Goal: Task Accomplishment & Management: Use online tool/utility

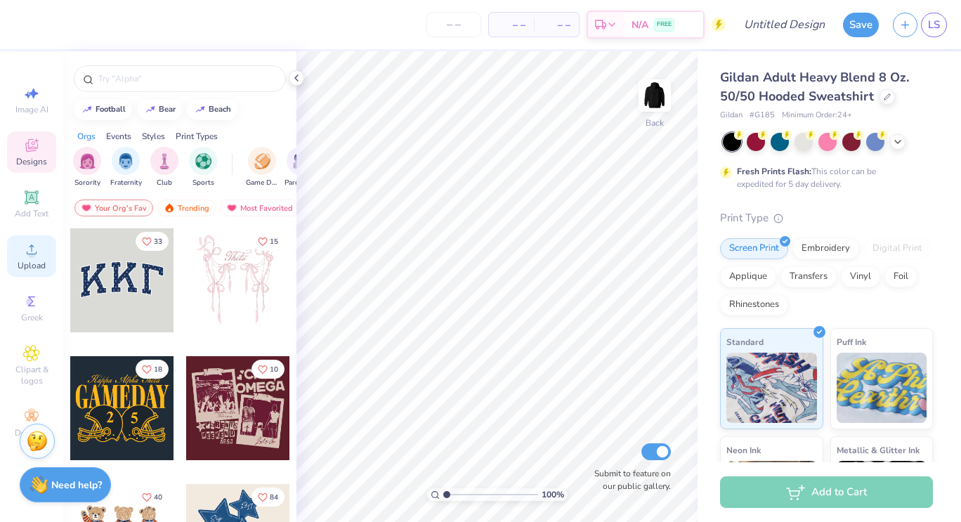
click at [33, 253] on circle at bounding box center [31, 254] width 8 height 8
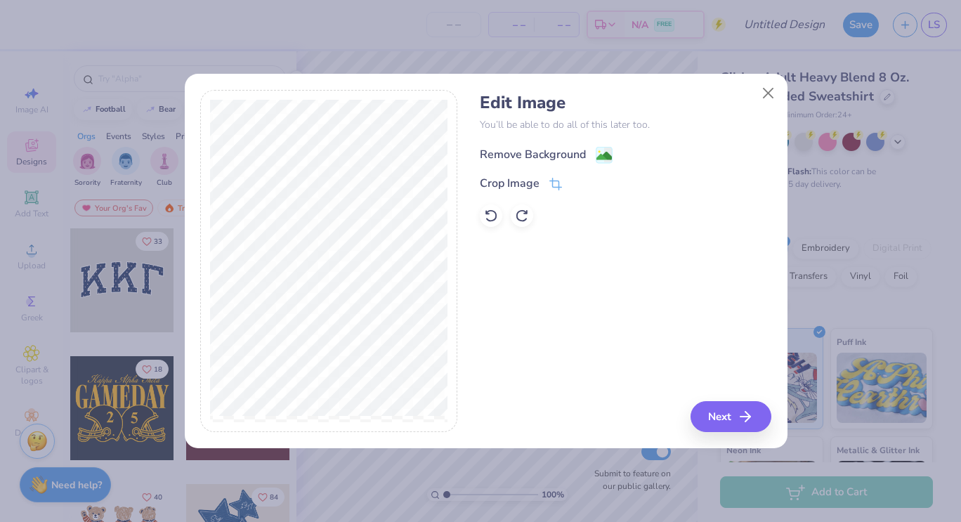
click at [572, 154] on div "Remove Background" at bounding box center [533, 154] width 106 height 17
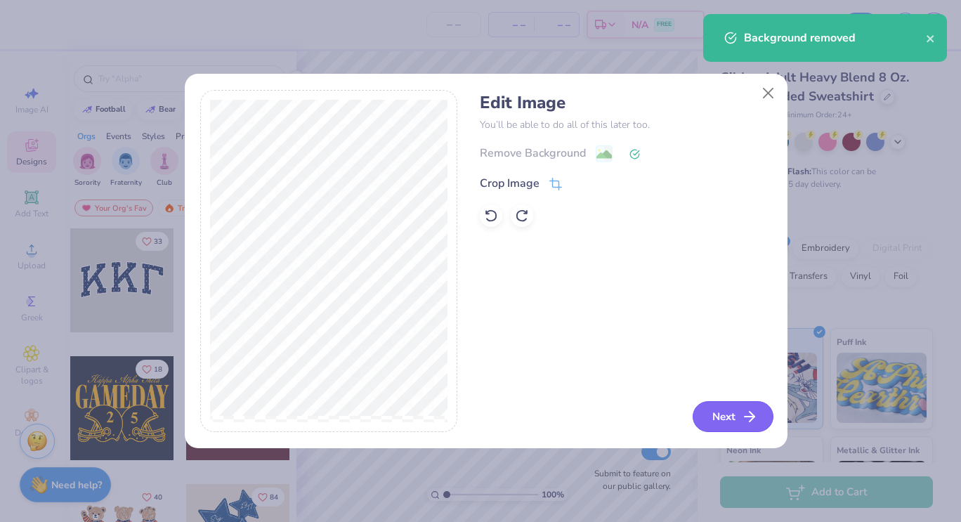
click at [721, 420] on button "Next" at bounding box center [733, 416] width 81 height 31
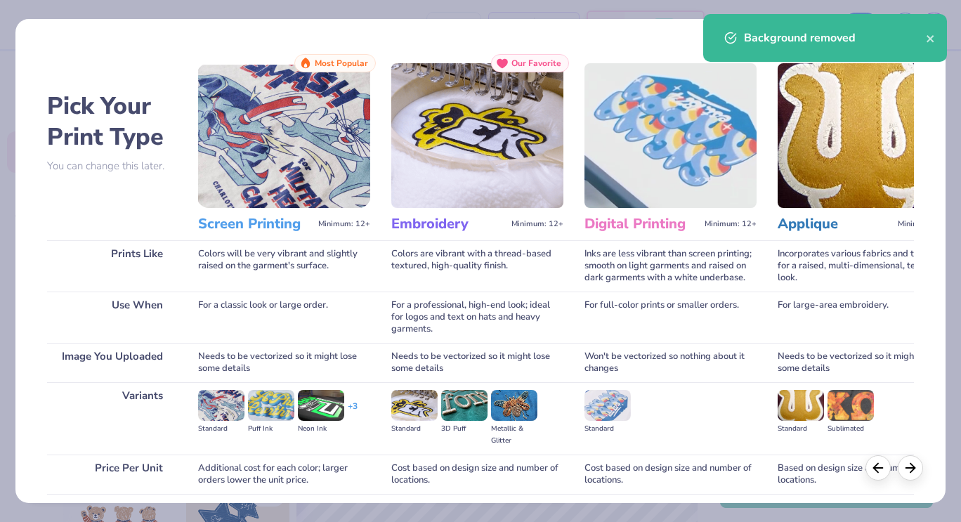
scroll to position [108, 0]
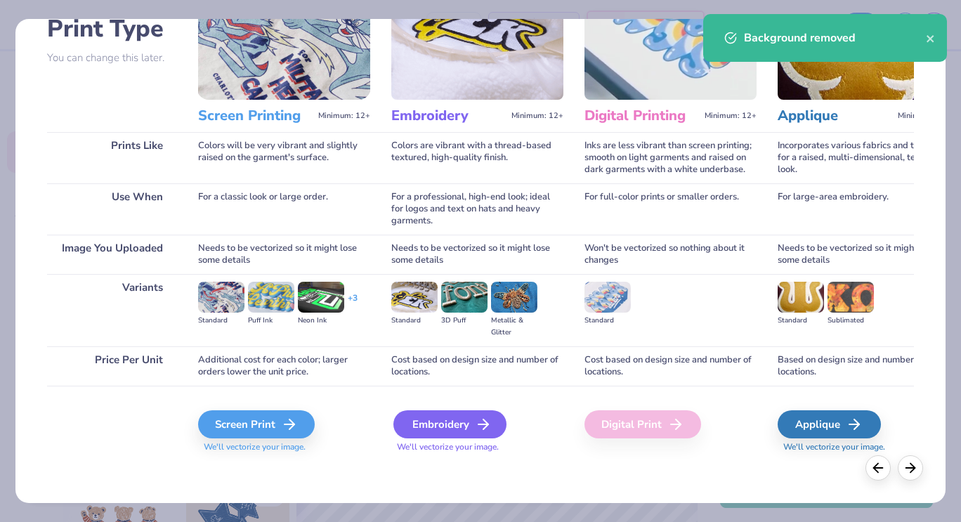
click at [464, 421] on div "Embroidery" at bounding box center [449, 424] width 113 height 28
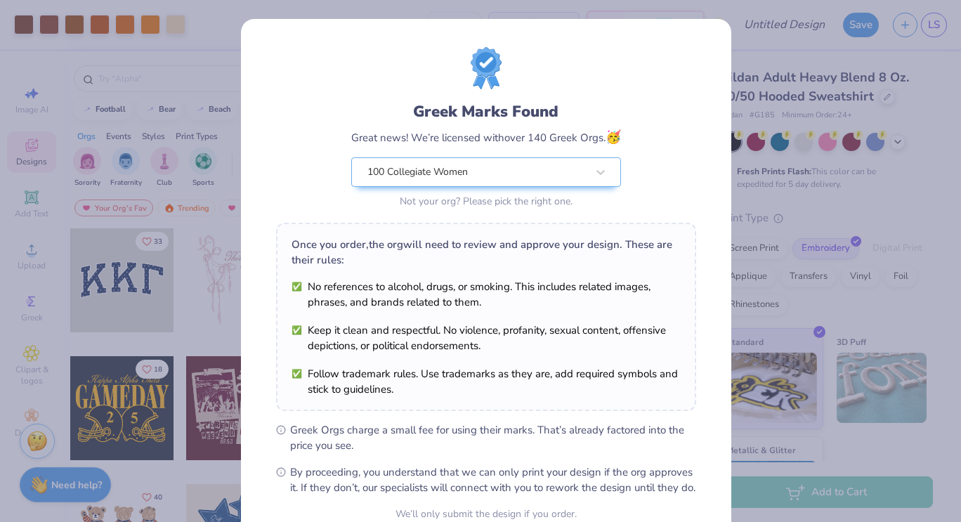
scroll to position [136, 0]
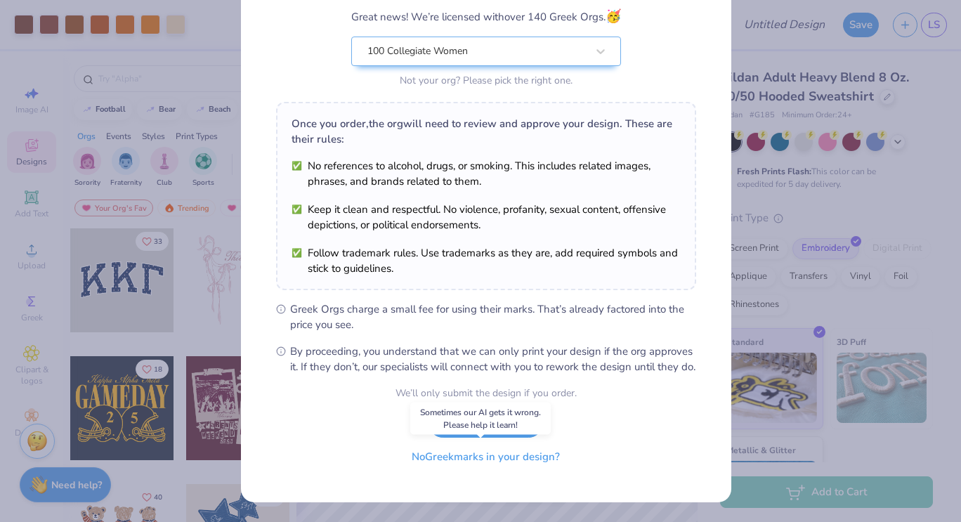
click at [490, 460] on button "No Greek marks in your design?" at bounding box center [486, 457] width 172 height 29
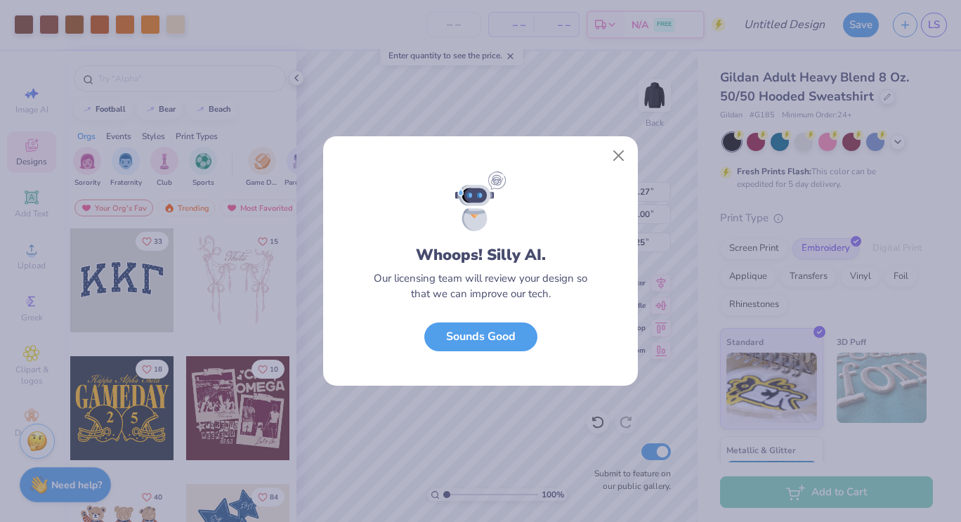
scroll to position [0, 0]
click at [616, 160] on button "Close" at bounding box center [619, 156] width 27 height 27
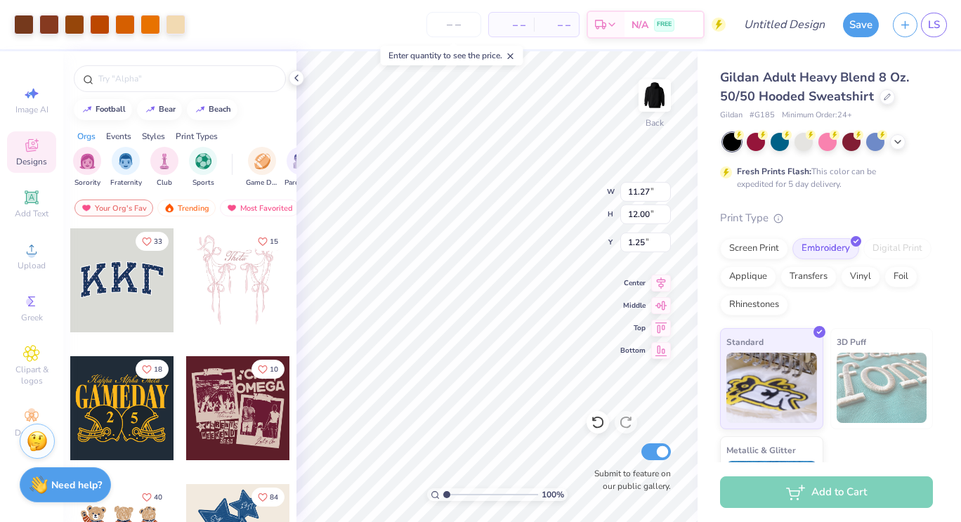
type input "2.56"
type input "2.73"
type input "3.50"
click at [559, 193] on div "100 % Back W 2.56 2.56 " H 2.73 2.73 " Y 3.50 3.50 " Center Middle Top Bottom S…" at bounding box center [497, 286] width 401 height 471
click at [657, 98] on img at bounding box center [655, 95] width 56 height 56
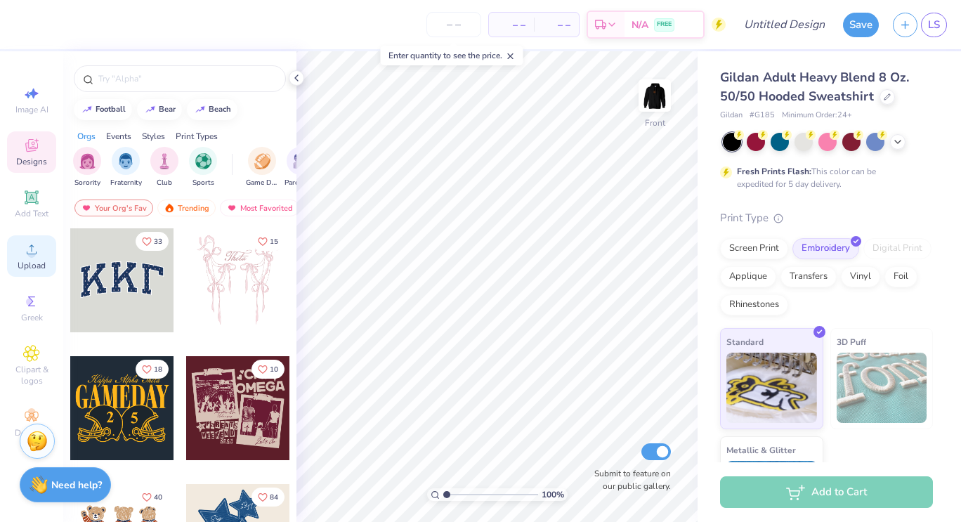
click at [41, 258] on div "Upload" at bounding box center [31, 255] width 49 height 41
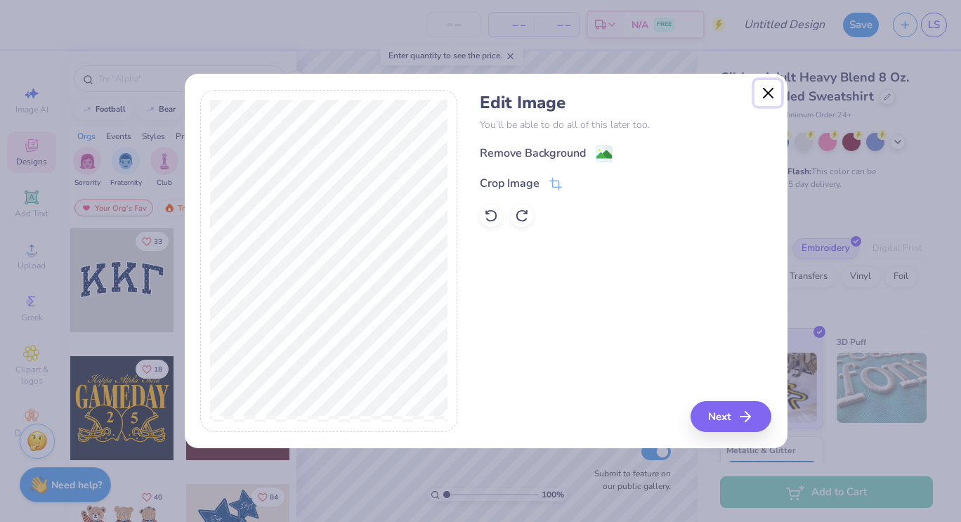
click at [769, 93] on button "Close" at bounding box center [768, 93] width 27 height 27
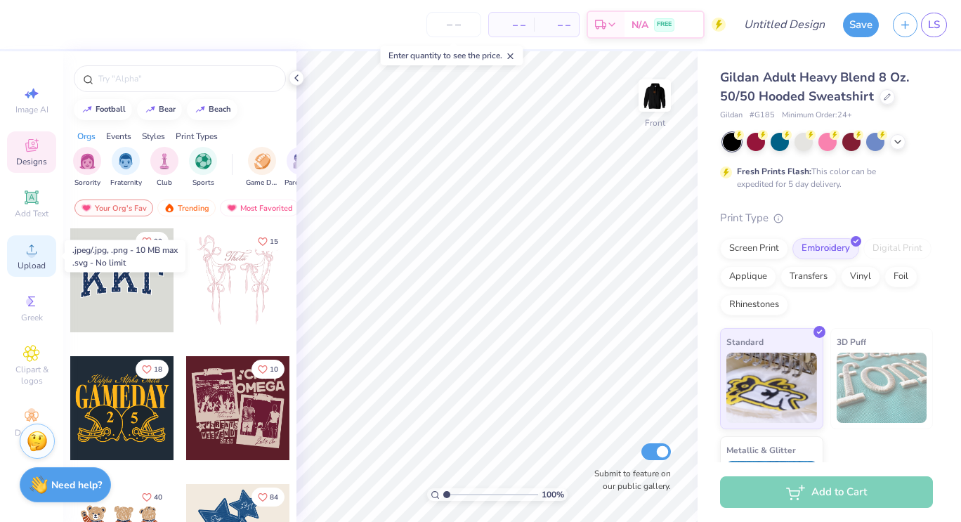
click at [28, 254] on icon at bounding box center [32, 250] width 10 height 10
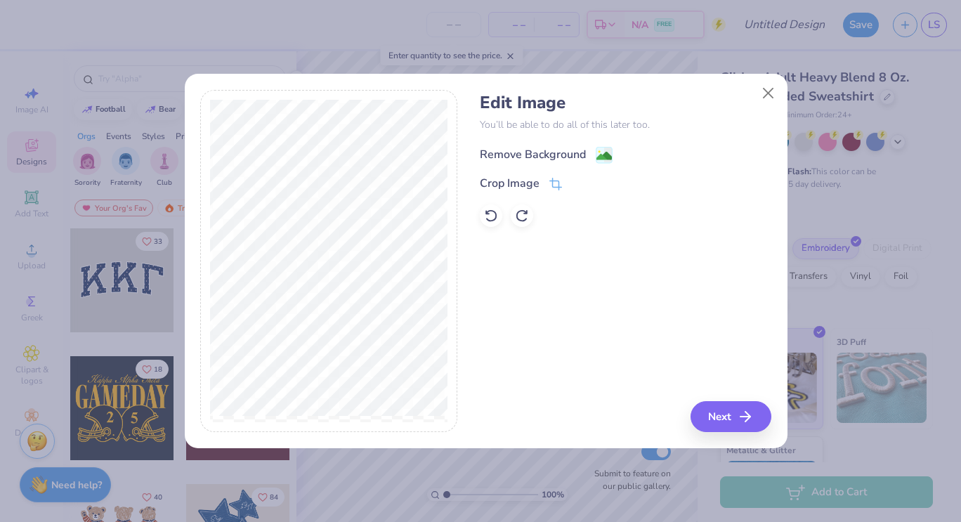
click at [553, 152] on div "Remove Background" at bounding box center [533, 154] width 106 height 17
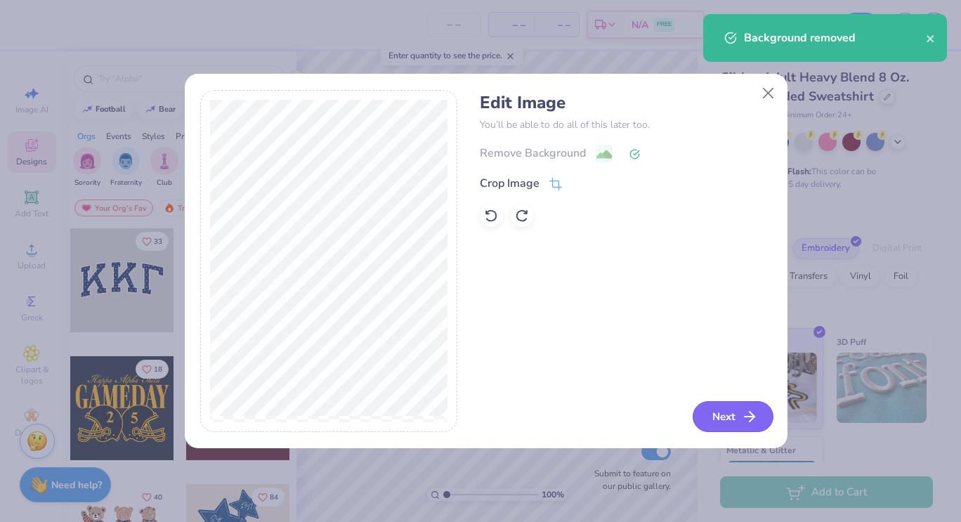
click at [717, 412] on button "Next" at bounding box center [733, 416] width 81 height 31
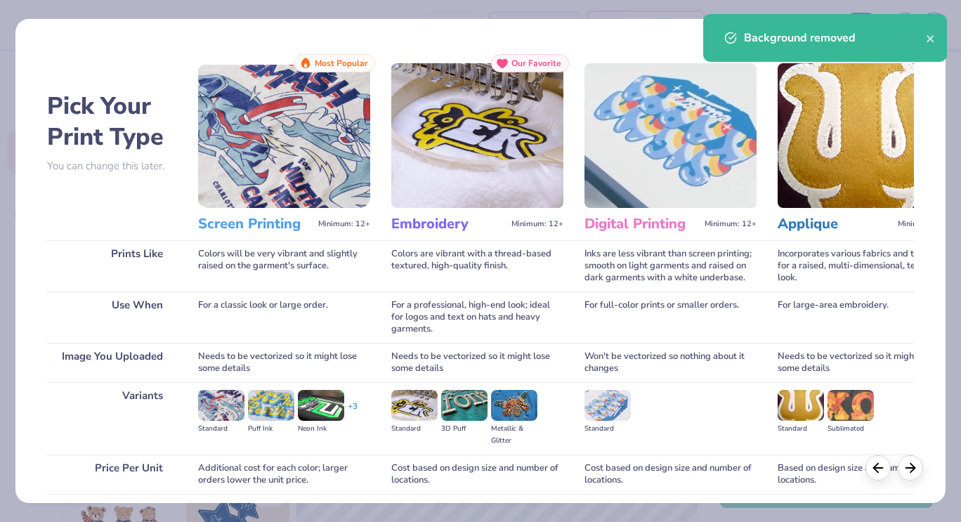
scroll to position [108, 0]
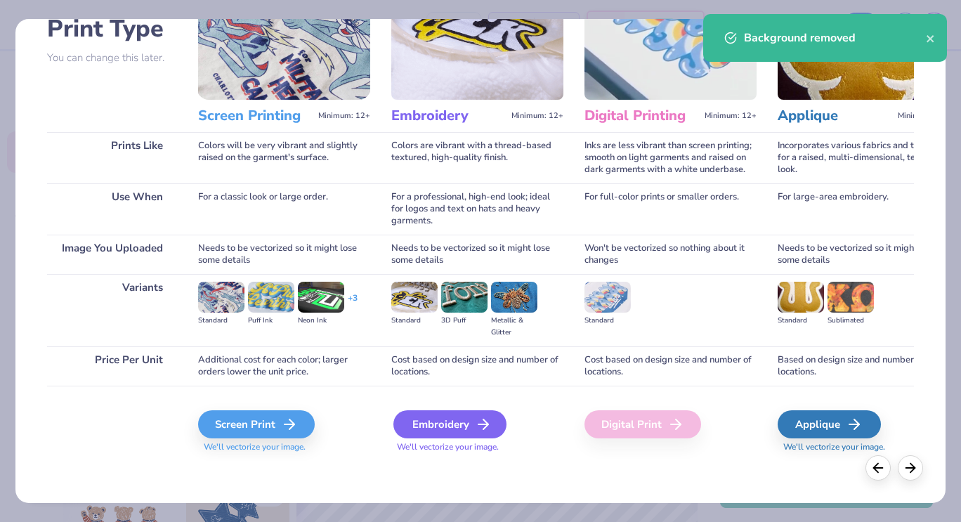
click at [461, 419] on div "Embroidery" at bounding box center [449, 424] width 113 height 28
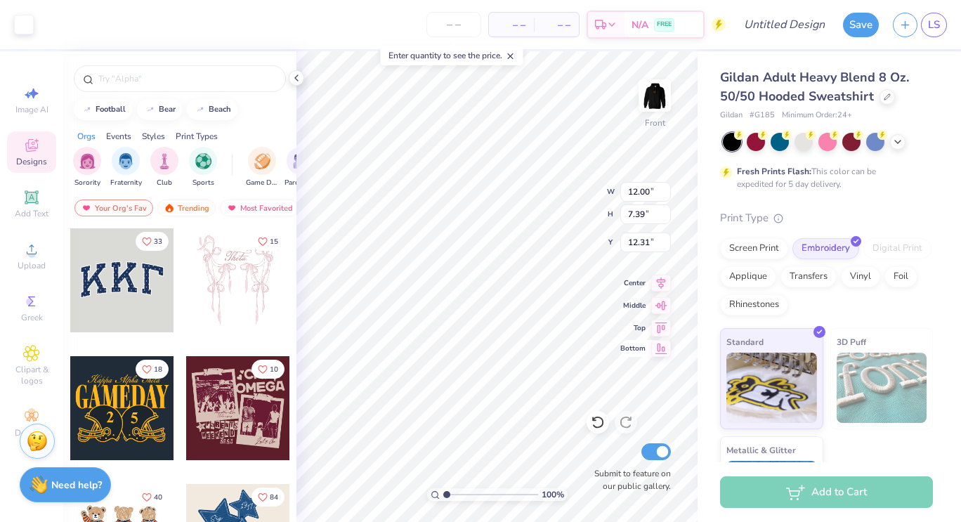
type input "6.00"
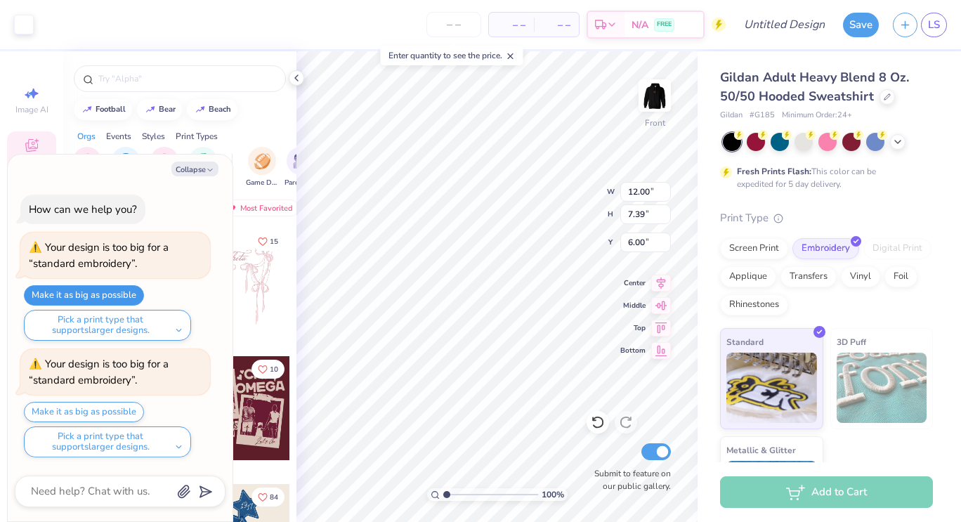
click at [126, 297] on button "Make it as big as possible" at bounding box center [84, 295] width 120 height 20
type textarea "x"
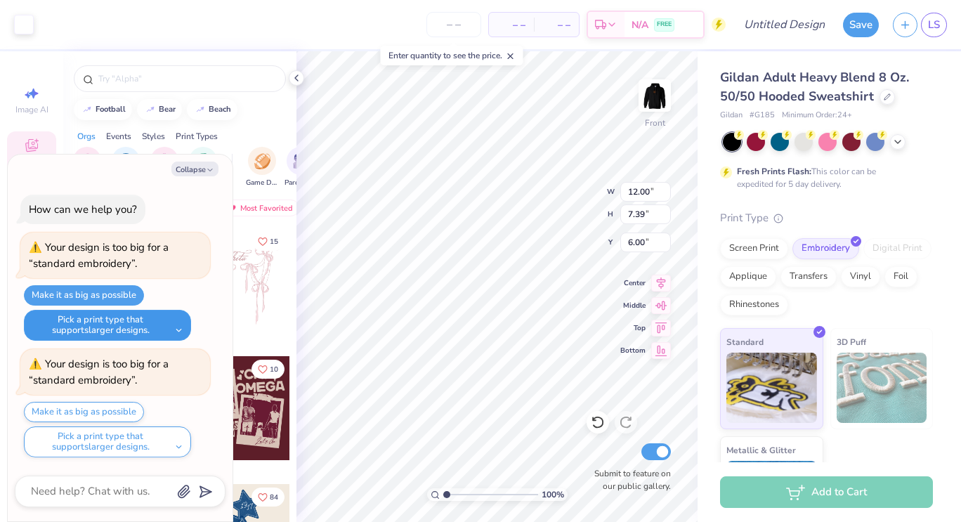
click at [171, 322] on button "Pick a print type that supports larger designs." at bounding box center [107, 325] width 167 height 31
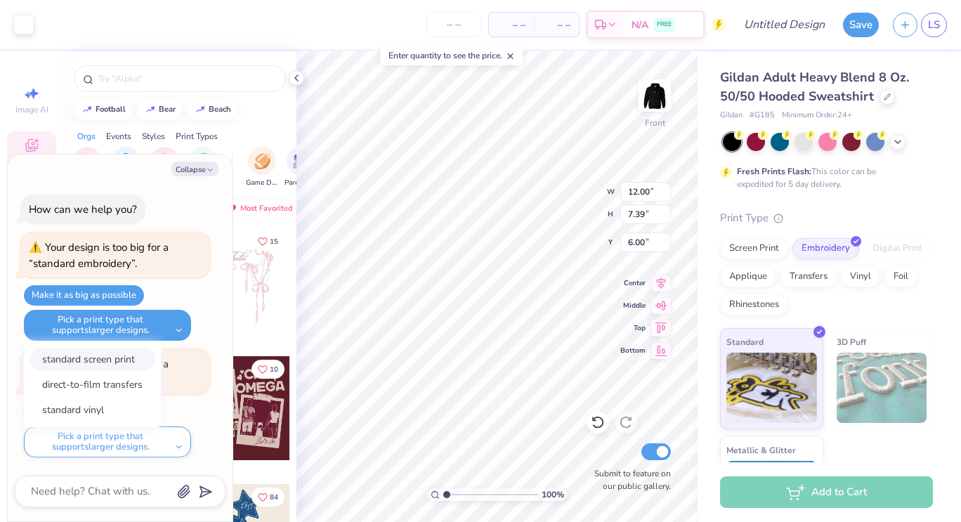
click at [122, 359] on button "standard screen print" at bounding box center [93, 359] width 126 height 23
type input "13.46"
type input "8.29"
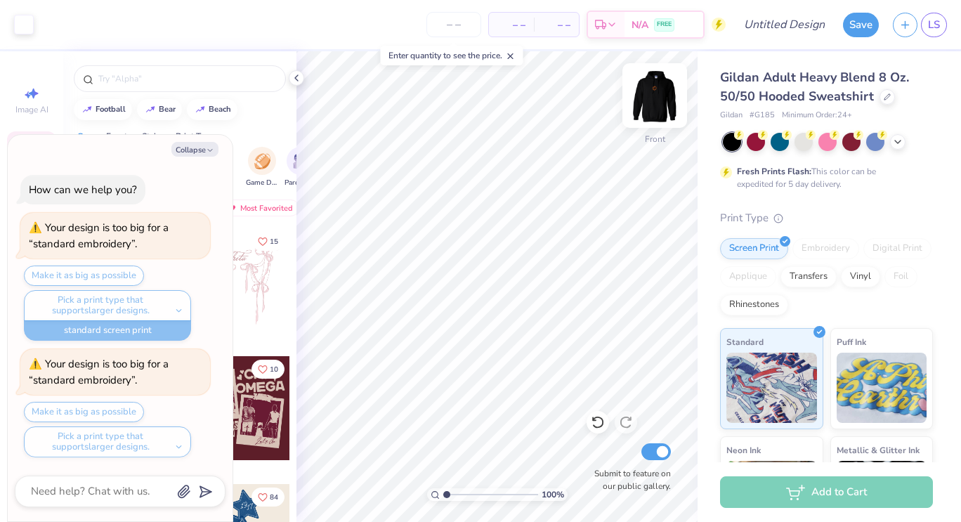
click at [650, 101] on img at bounding box center [655, 95] width 56 height 56
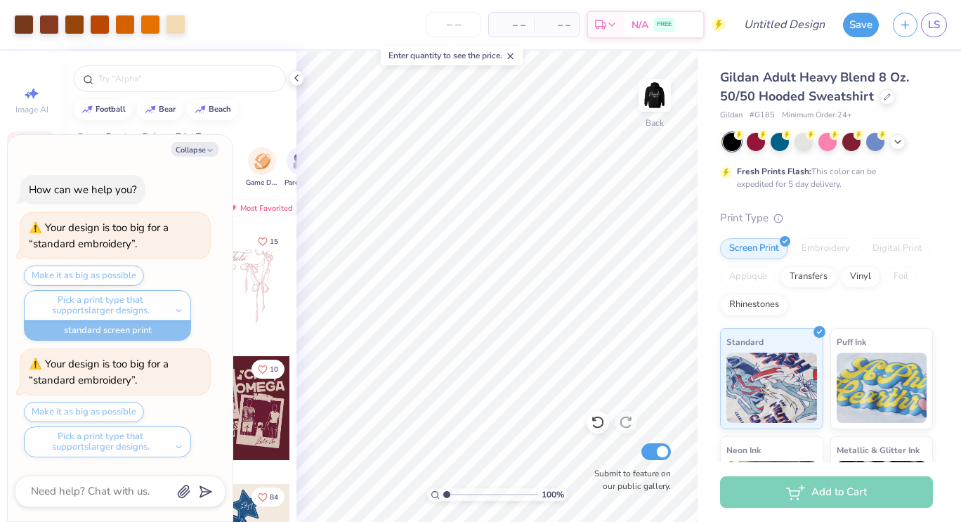
type textarea "x"
click at [461, 26] on input "number" at bounding box center [454, 24] width 55 height 25
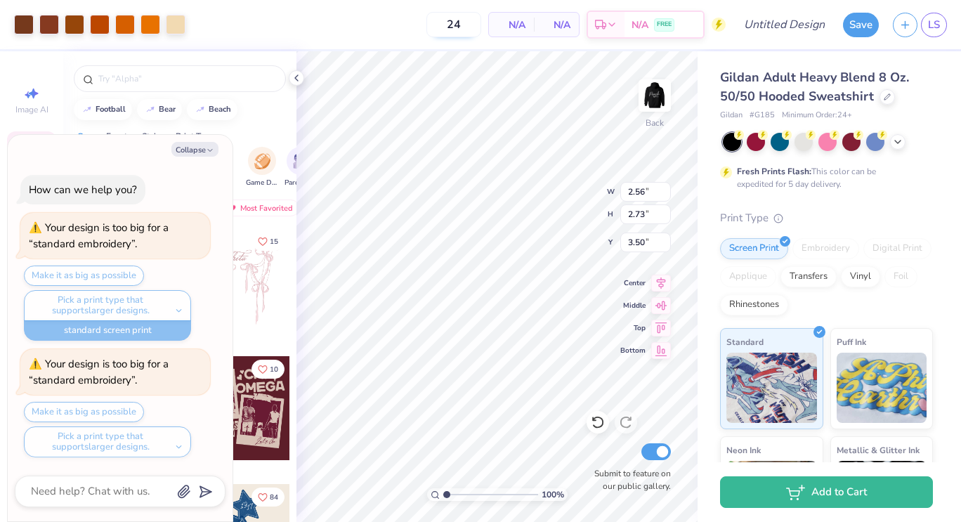
type input "24"
click at [202, 148] on button "Collapse" at bounding box center [194, 149] width 47 height 15
type textarea "x"
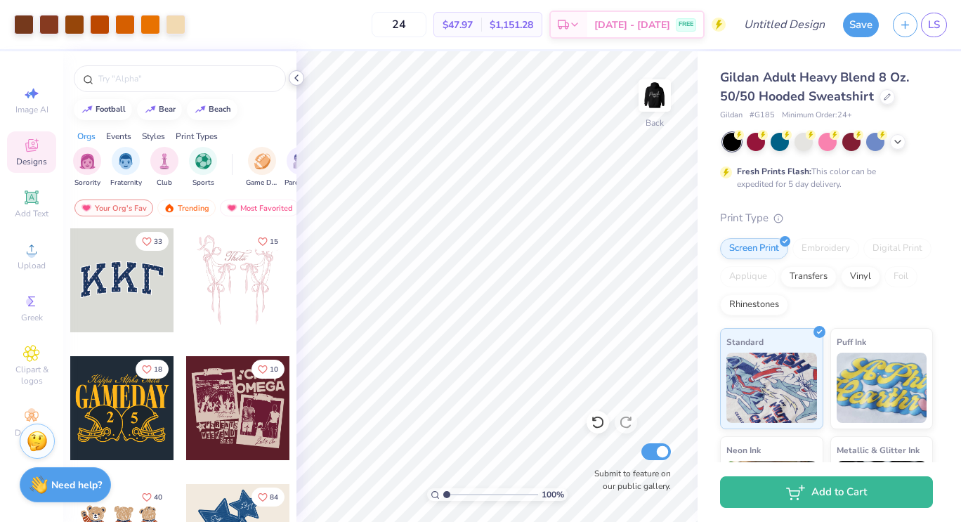
click at [297, 82] on icon at bounding box center [296, 77] width 11 height 11
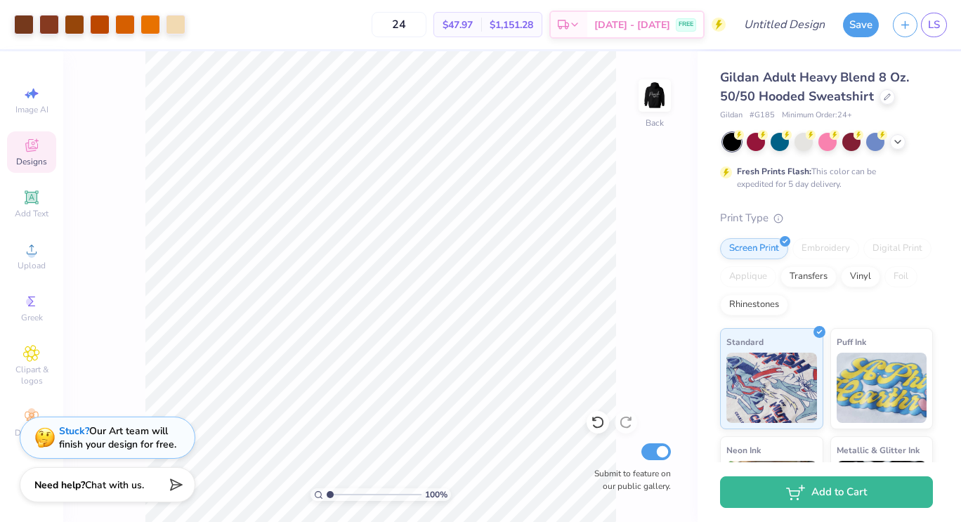
click at [653, 93] on img at bounding box center [655, 96] width 28 height 28
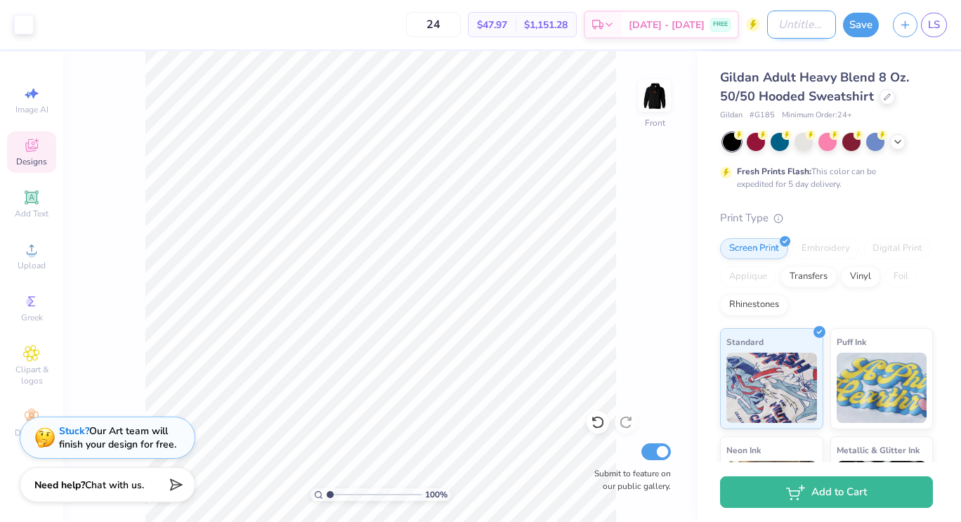
click at [795, 20] on input "Design Title" at bounding box center [801, 25] width 69 height 28
type input "Peach bag hoodie"
click at [856, 25] on button "Save" at bounding box center [861, 23] width 36 height 25
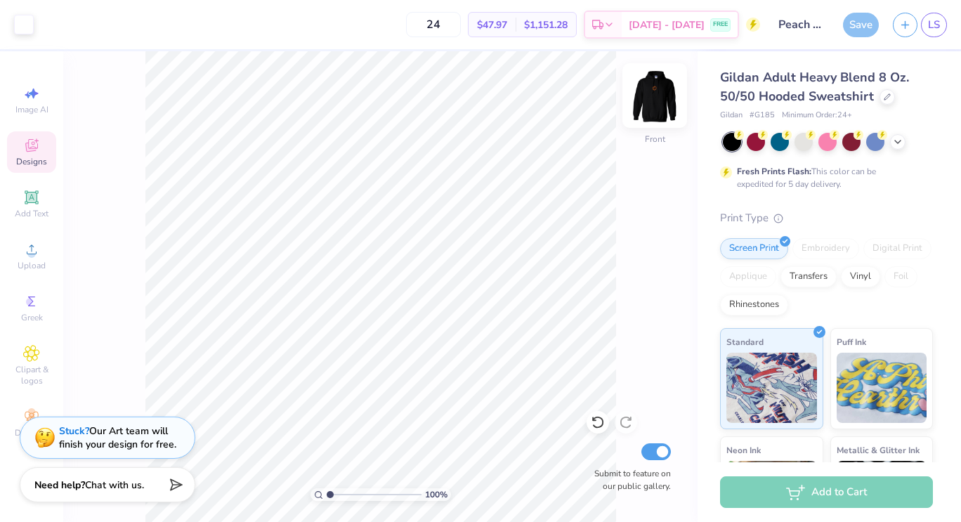
click at [660, 102] on img at bounding box center [655, 95] width 56 height 56
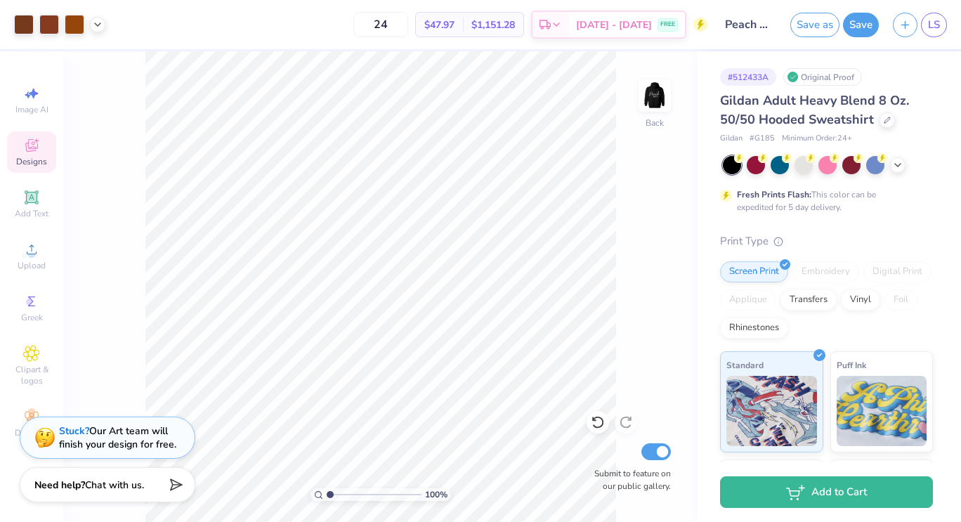
click at [660, 102] on img at bounding box center [655, 96] width 28 height 28
click at [650, 93] on img at bounding box center [655, 95] width 56 height 56
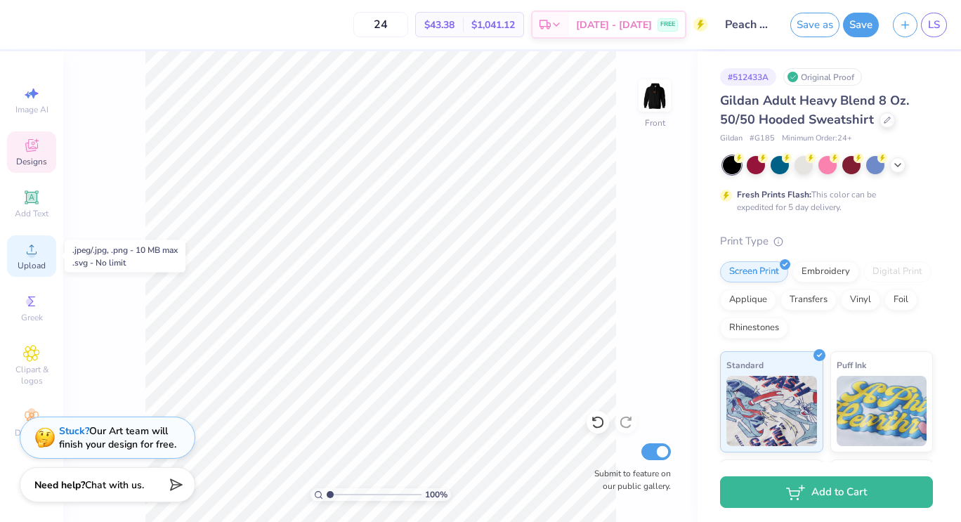
click at [27, 256] on icon at bounding box center [31, 249] width 17 height 17
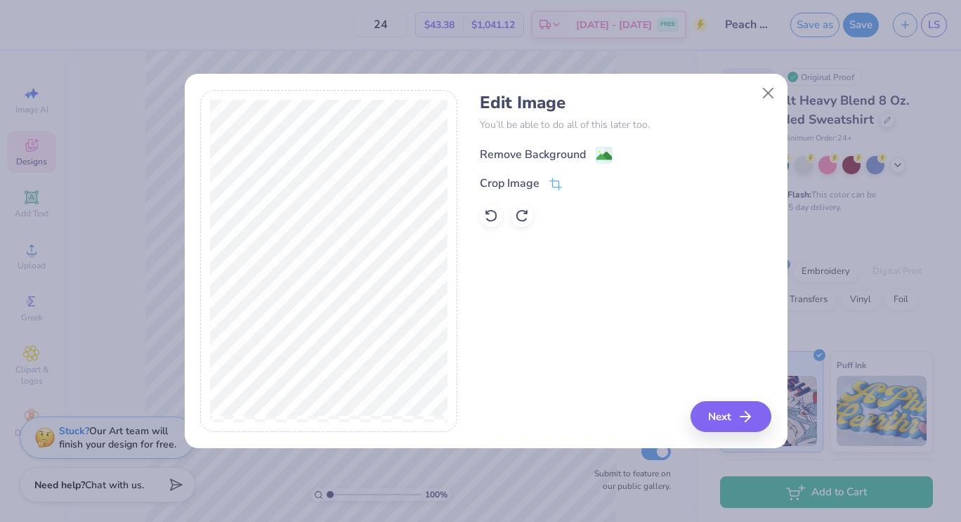
click at [565, 155] on div "Remove Background" at bounding box center [533, 154] width 106 height 17
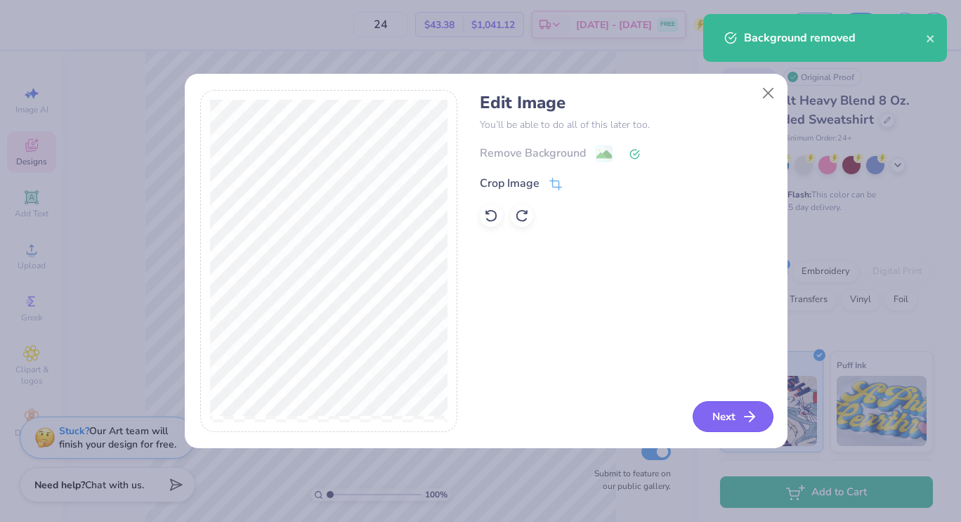
click at [736, 417] on button "Next" at bounding box center [733, 416] width 81 height 31
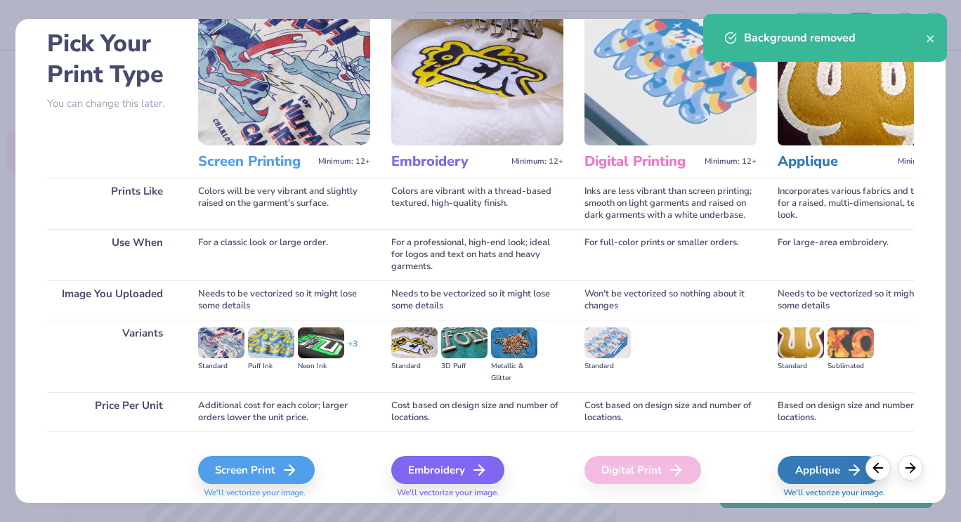
scroll to position [108, 0]
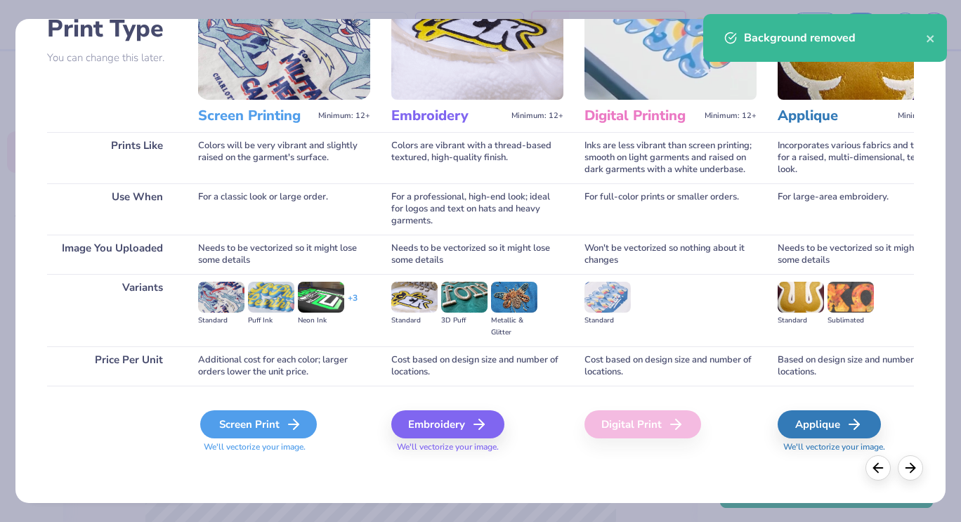
click at [234, 428] on div "Screen Print" at bounding box center [258, 424] width 117 height 28
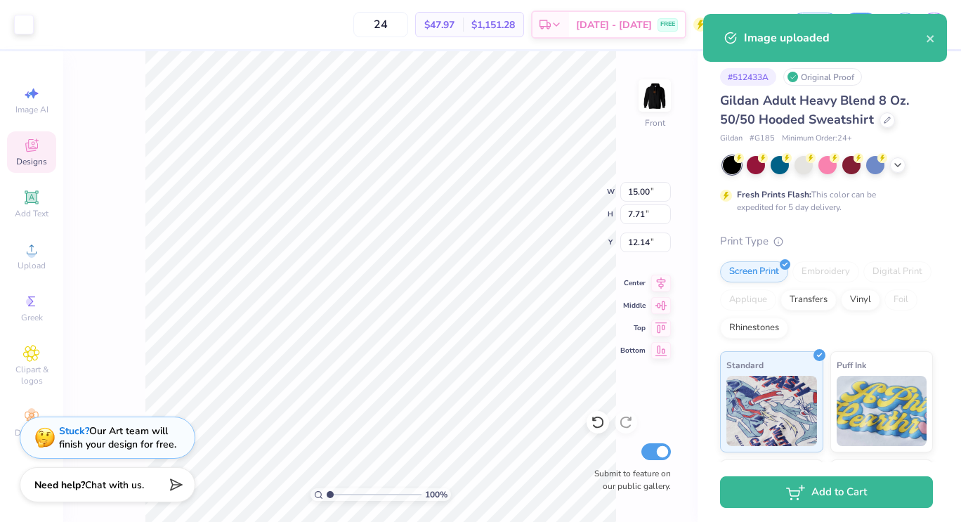
type input "6.00"
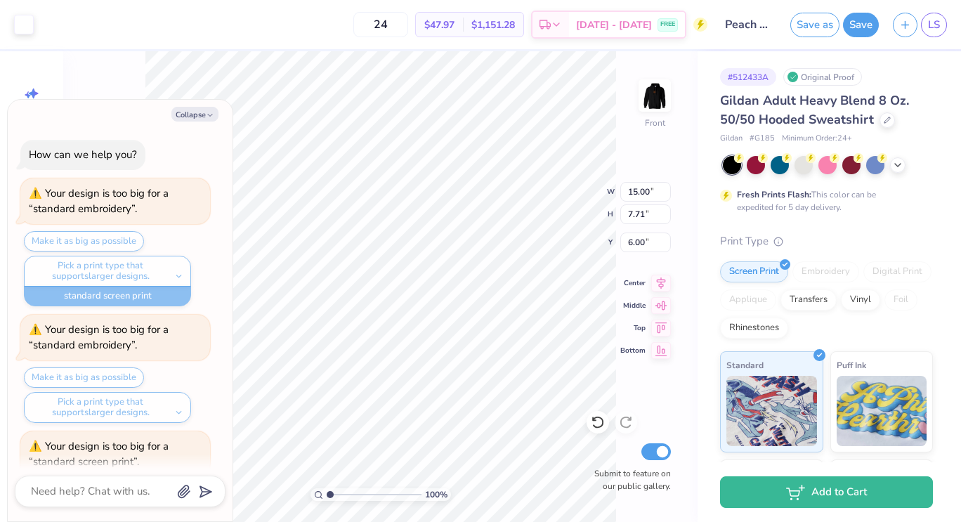
scroll to position [82, 0]
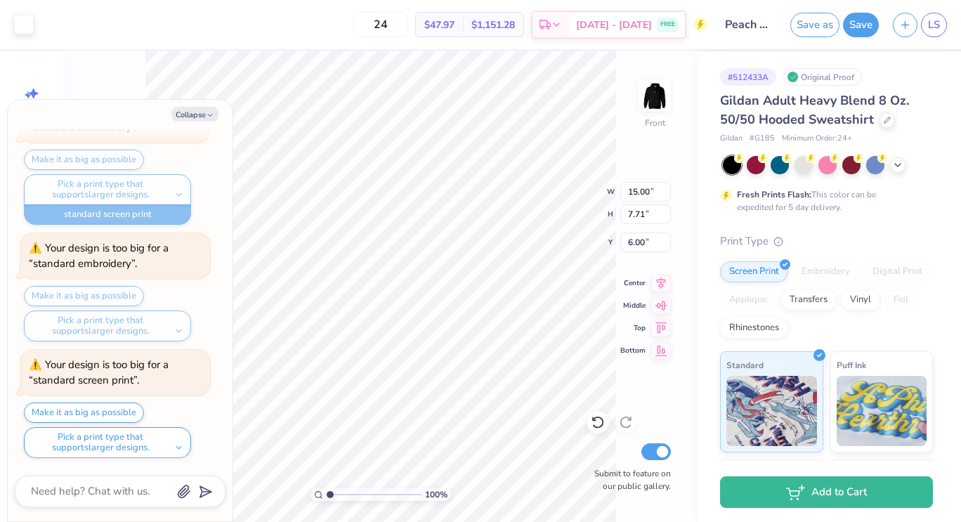
click at [162, 327] on div "Pick a print type that supports larger designs." at bounding box center [107, 326] width 167 height 31
click at [109, 417] on button "Make it as big as possible" at bounding box center [84, 413] width 120 height 20
type textarea "x"
type input "7.72"
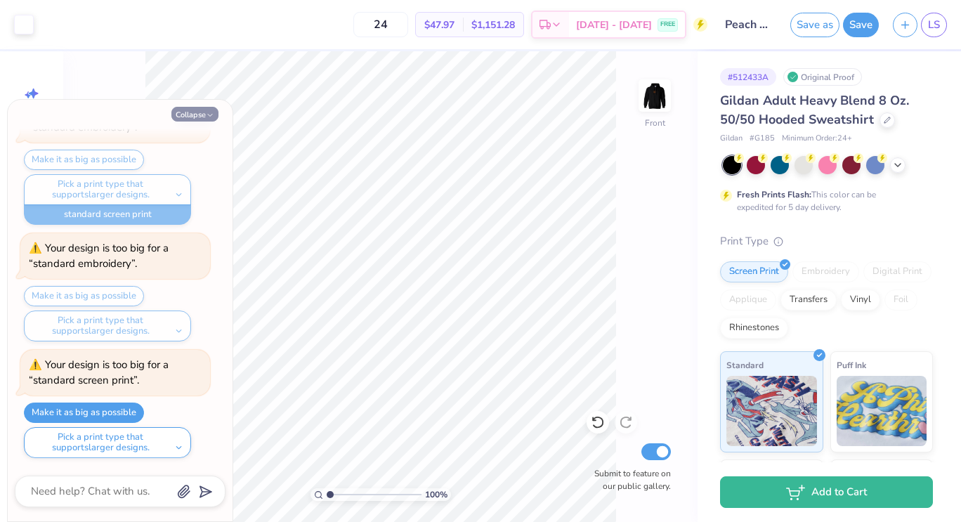
click at [209, 109] on button "Collapse" at bounding box center [194, 114] width 47 height 15
type textarea "x"
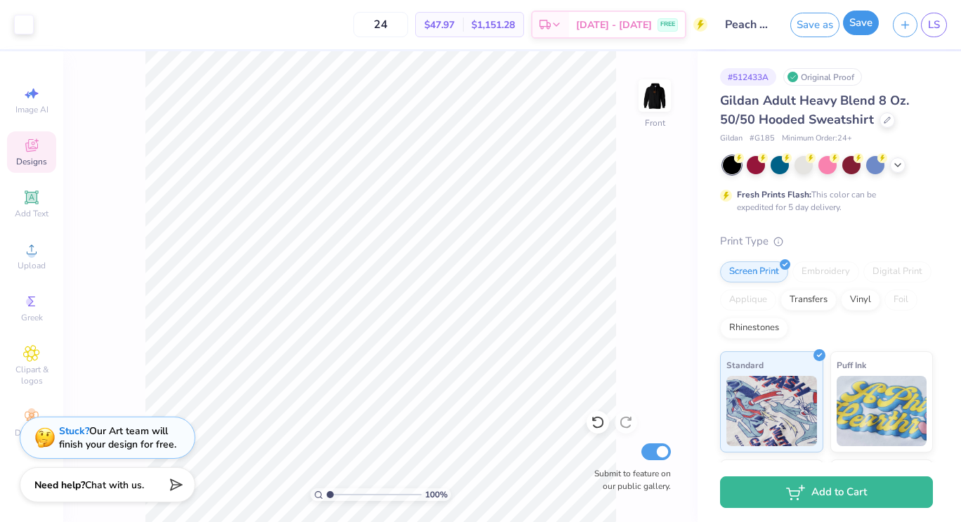
click at [863, 22] on button "Save" at bounding box center [861, 23] width 36 height 25
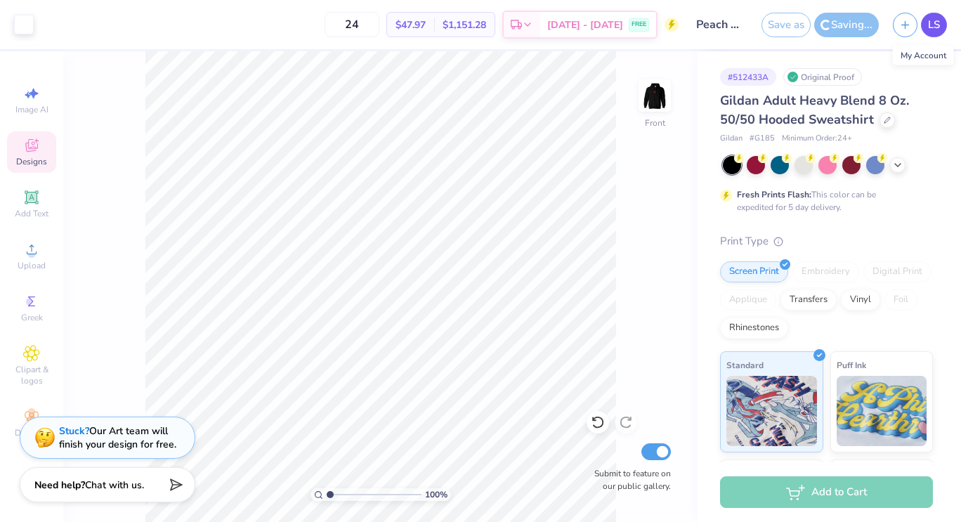
click at [939, 27] on span "LS" at bounding box center [934, 25] width 12 height 16
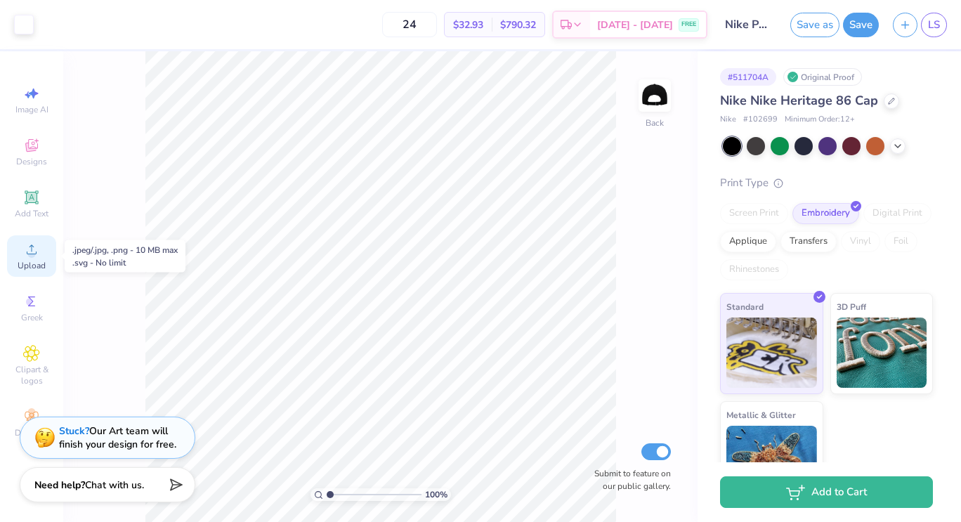
click at [27, 257] on icon at bounding box center [31, 249] width 17 height 17
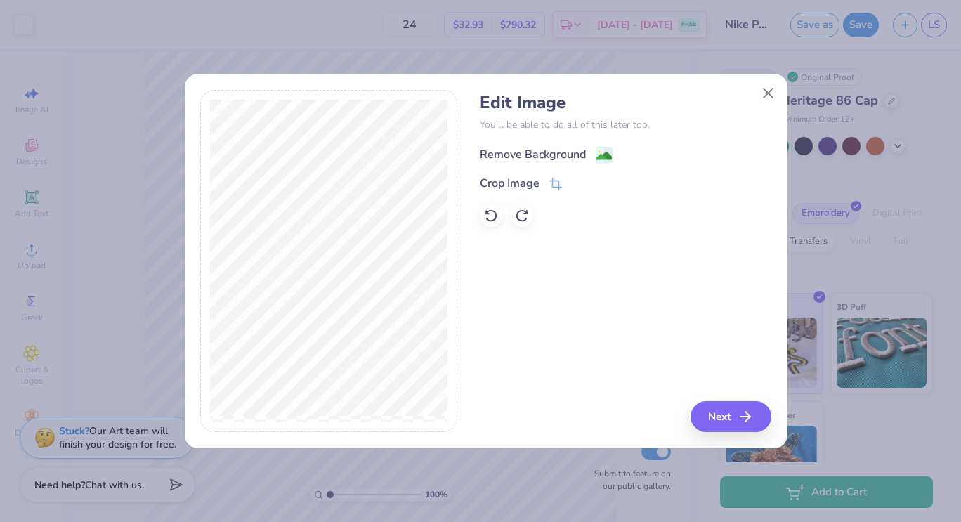
click at [534, 152] on div "Remove Background" at bounding box center [533, 154] width 106 height 17
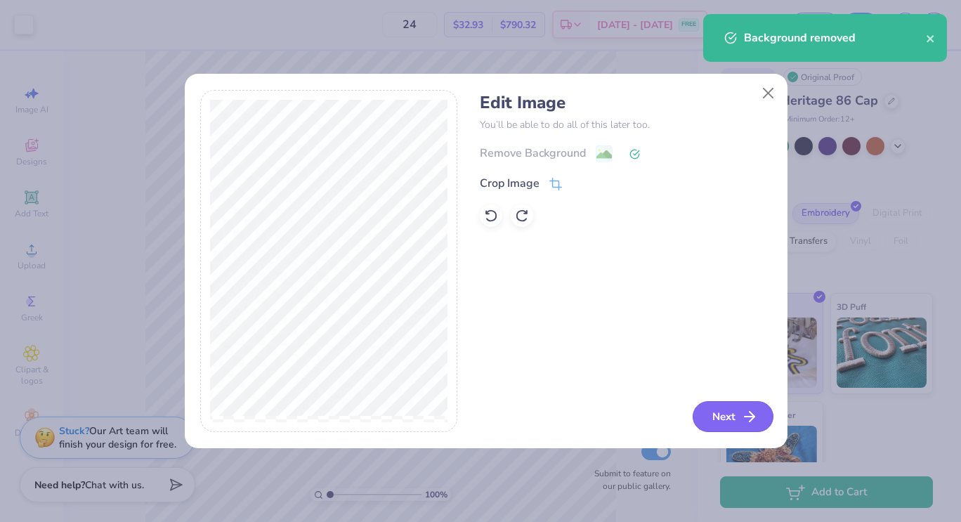
click at [724, 419] on button "Next" at bounding box center [733, 416] width 81 height 31
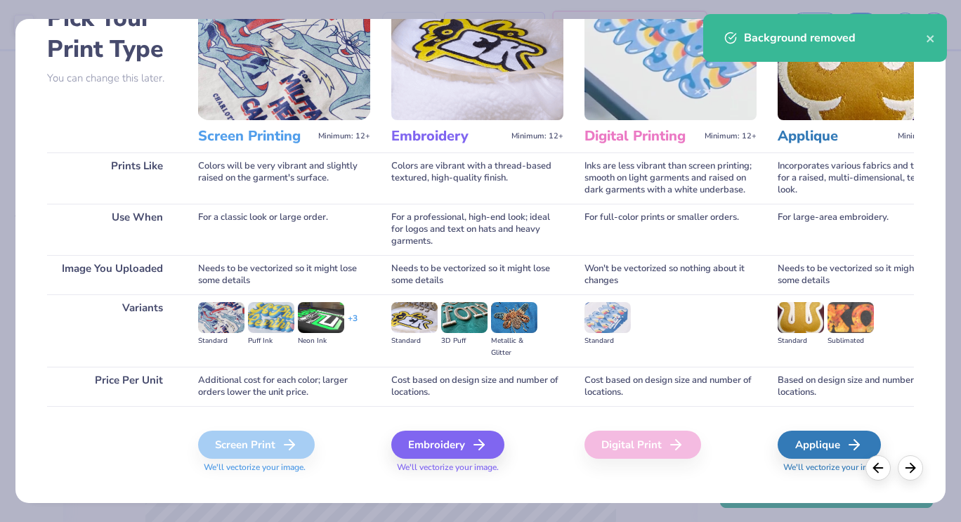
scroll to position [108, 0]
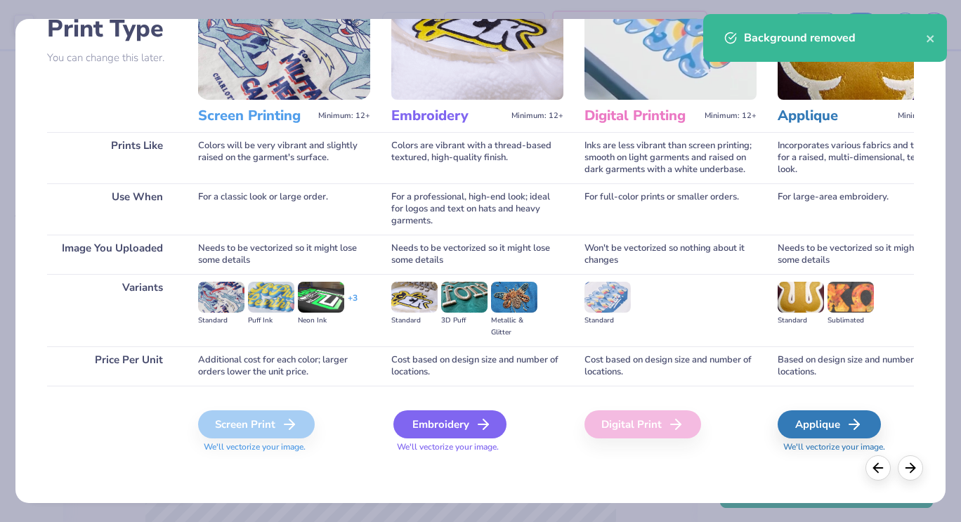
click at [461, 422] on div "Embroidery" at bounding box center [449, 424] width 113 height 28
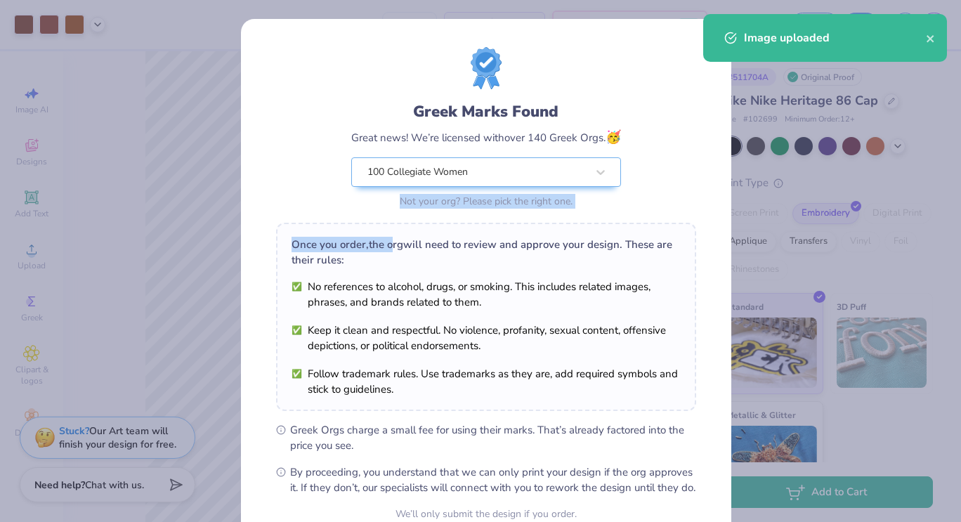
click at [382, 237] on div "Greek Marks Found Great news! We’re licensed with over 140 Greek Orgs. 🥳 100 Co…" at bounding box center [486, 271] width 420 height 448
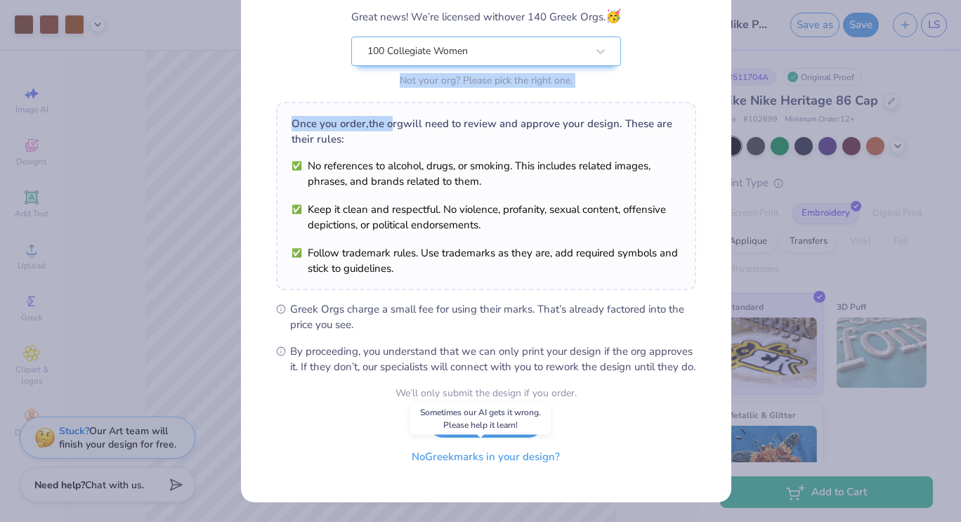
click at [469, 459] on button "No Greek marks in your design?" at bounding box center [486, 457] width 172 height 29
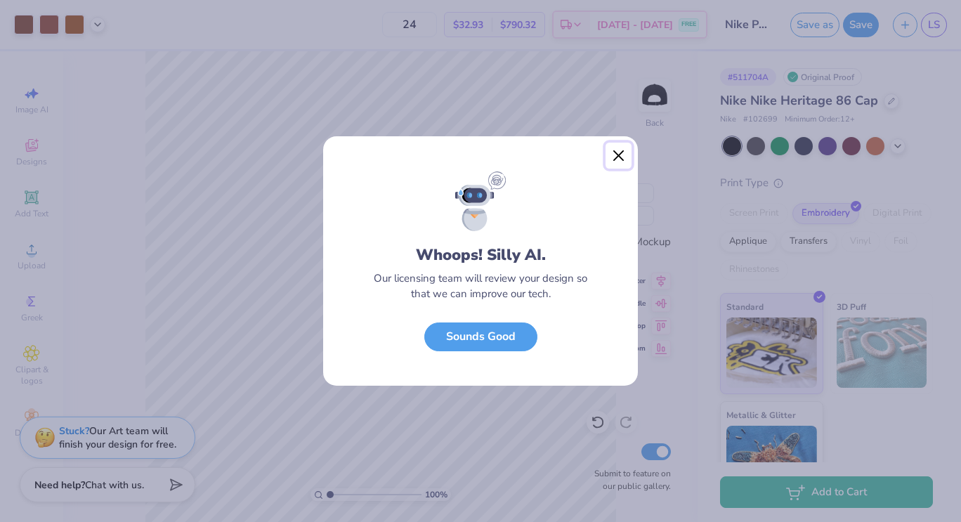
click at [615, 157] on button "Close" at bounding box center [619, 156] width 27 height 27
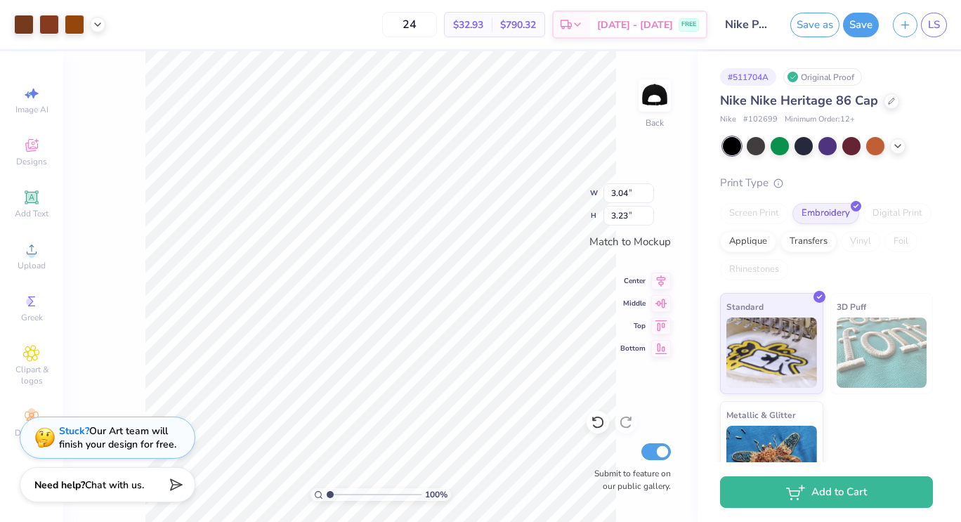
type input "0.92"
type input "0.98"
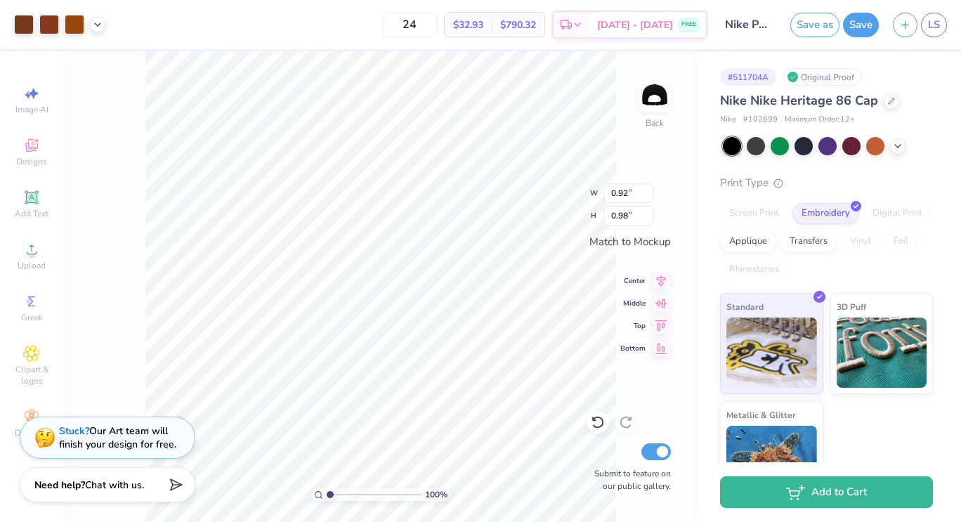
type input "0.51"
type input "0.54"
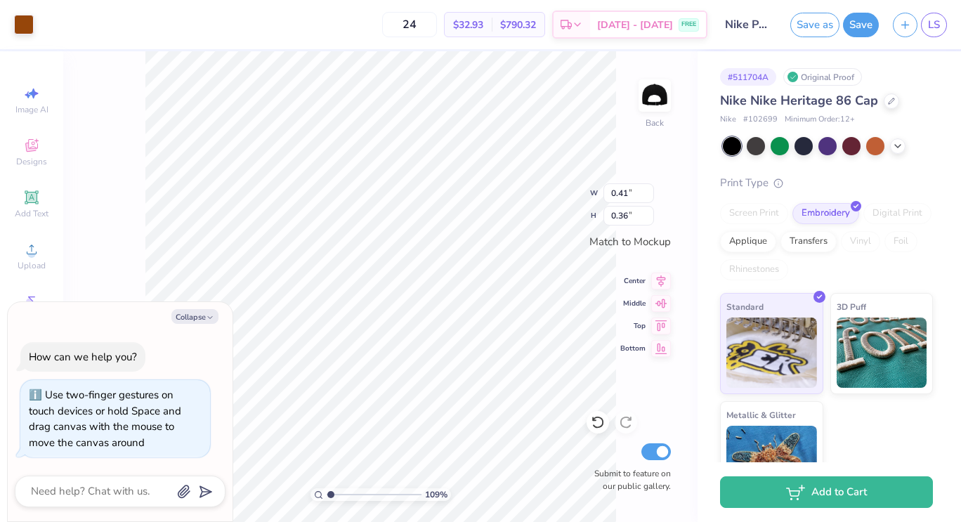
click at [560, 201] on div "109 % Back W 0.41 0.41 " H 0.36 0.36 " Match to Mockup Center Middle Top Bottom…" at bounding box center [380, 286] width 635 height 471
type input "1.08771883296678"
type textarea "x"
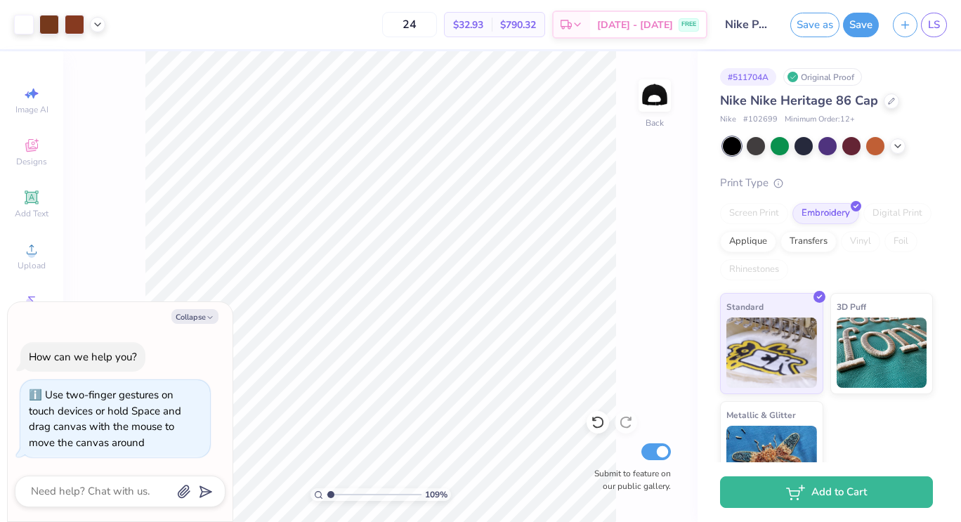
type input "1.08771883296678"
type textarea "x"
type input "1.08771883296678"
type textarea "x"
type input "1.08771883296678"
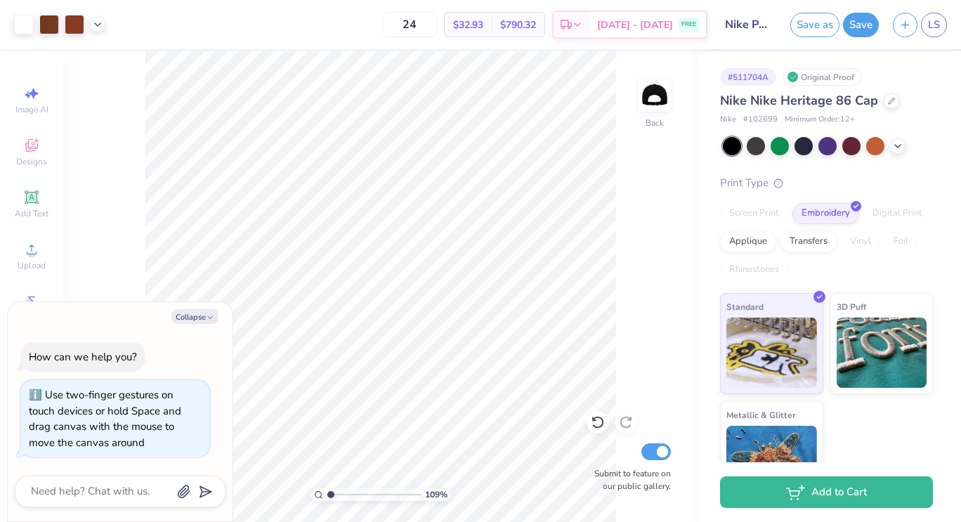
type textarea "x"
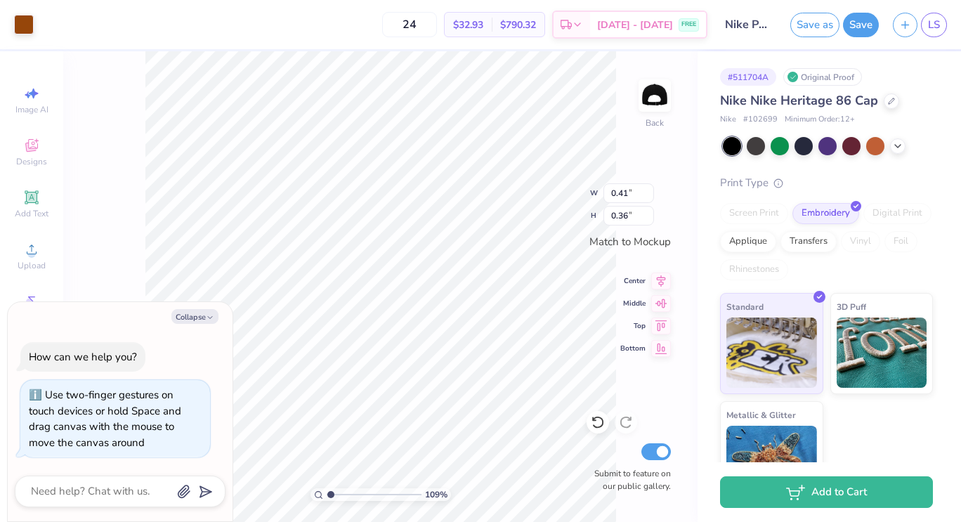
type input "1.08771883296678"
type textarea "x"
type input "1.08771883296678"
type textarea "x"
type input "0.53"
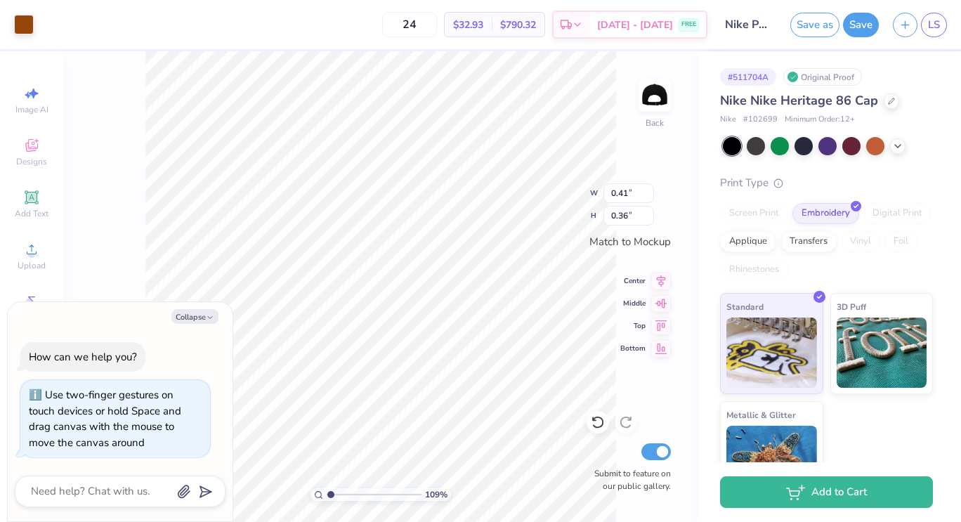
type input "0.47"
type input "1.08771883296678"
type textarea "x"
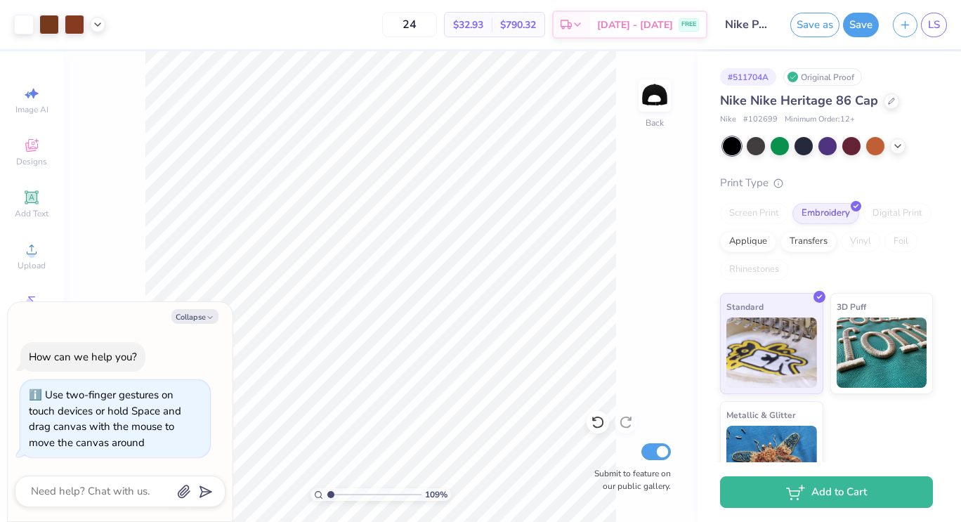
type input "1.08771883296678"
type textarea "x"
type input "1.08771883296678"
type textarea "x"
type input "0.47"
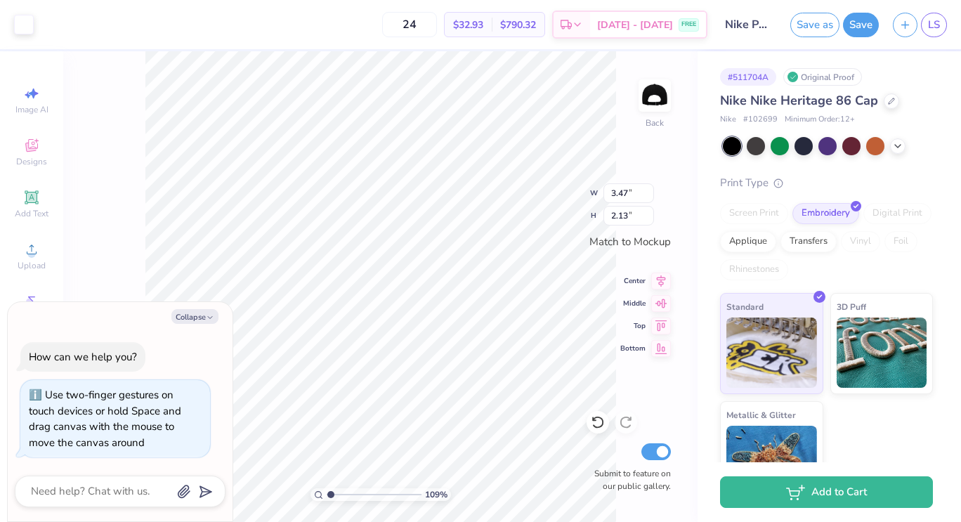
type input "0.50"
type input "1.08771883296678"
type textarea "x"
type input "1.08771883296678"
type textarea "x"
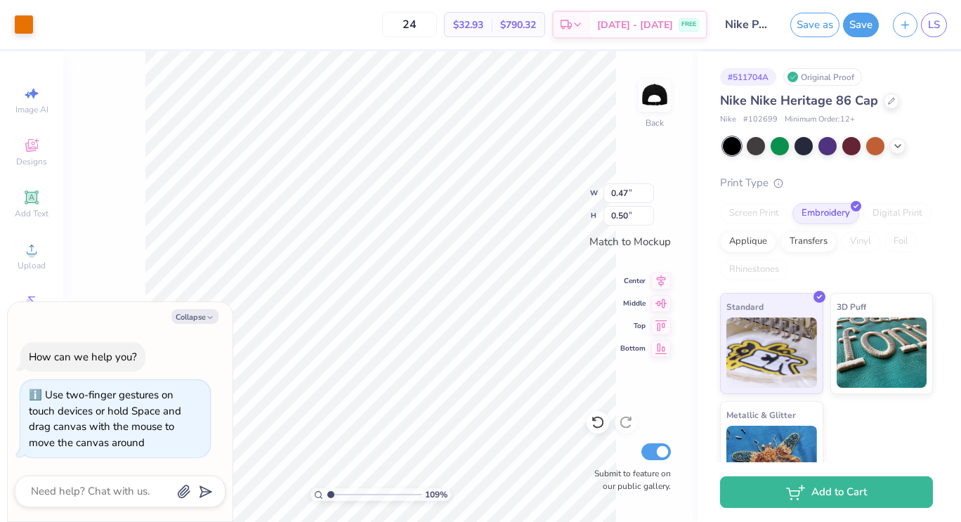
type input "0.56"
type input "0.59"
type input "1.08771883296678"
type textarea "x"
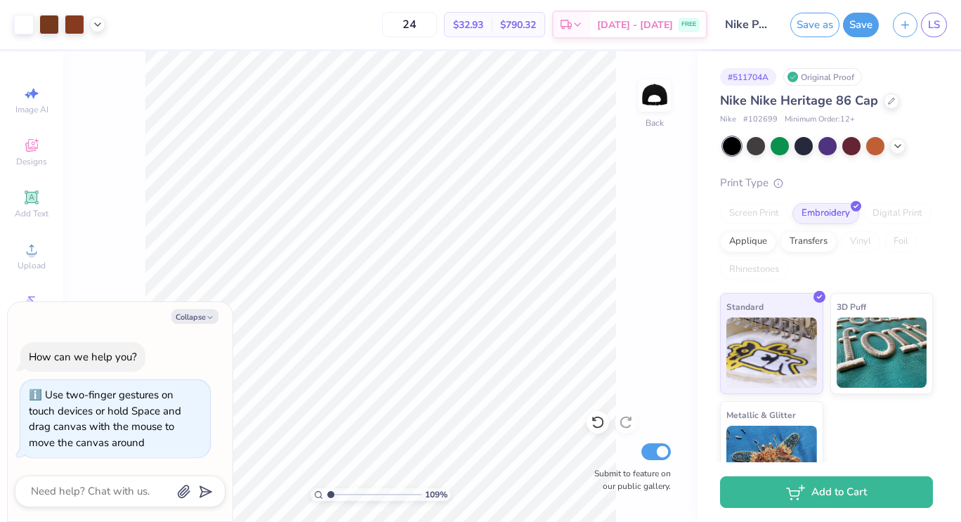
type input "1.08771883296678"
type textarea "x"
type input "1.08771883296678"
type textarea "x"
type input "0.37"
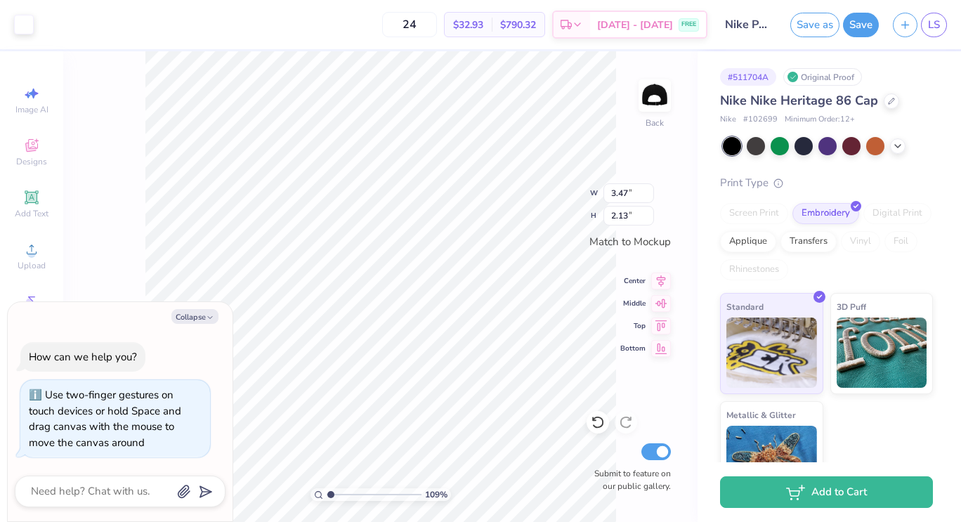
type input "0.33"
type input "1.08771883296678"
type textarea "x"
type input "1.08771883296678"
type textarea "x"
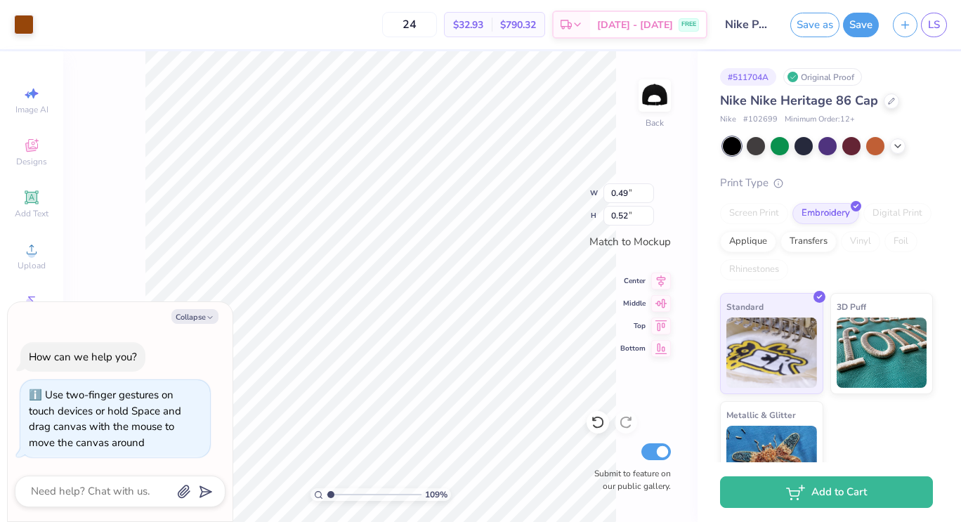
type input "1.08771883296678"
type textarea "x"
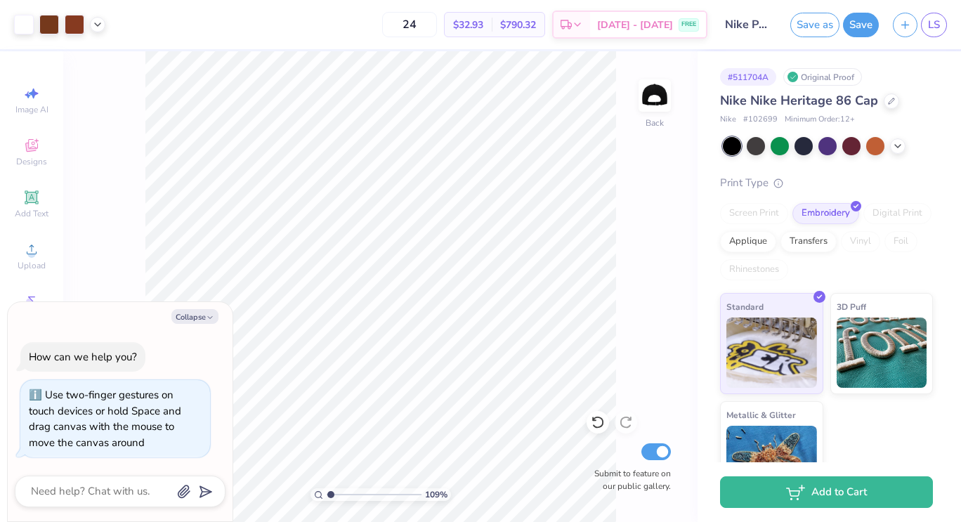
type input "1.08771883296678"
type textarea "x"
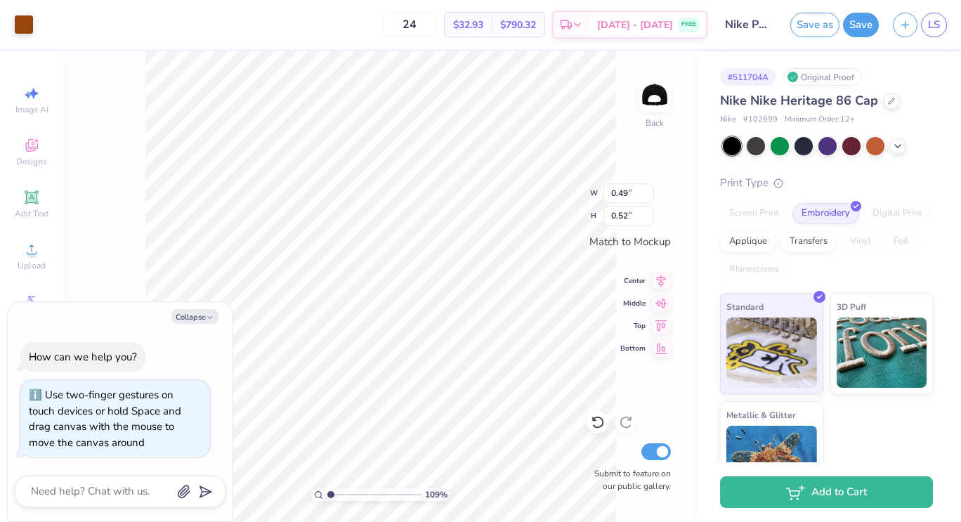
type input "1.08771883296678"
type textarea "x"
type input "1.08771883296678"
type textarea "x"
type input "1.08771883296678"
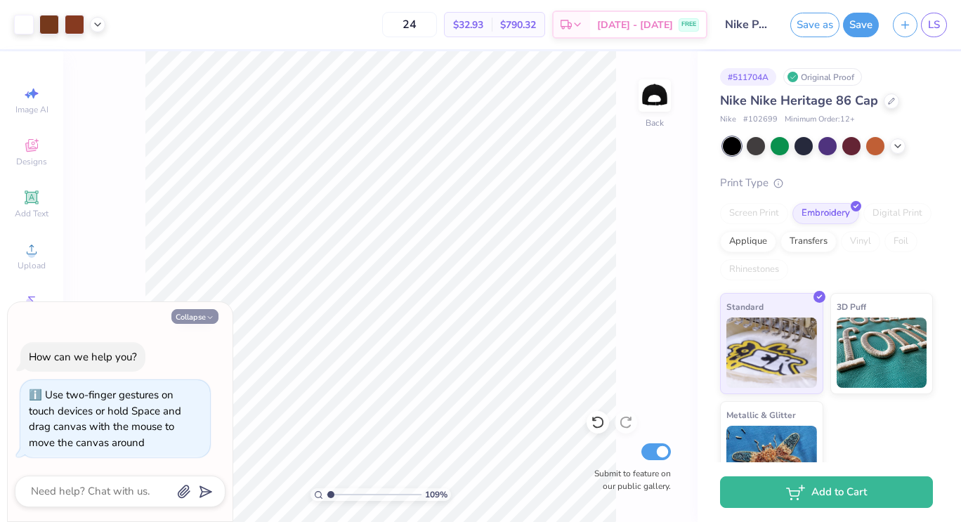
click at [186, 319] on button "Collapse" at bounding box center [194, 316] width 47 height 15
type textarea "x"
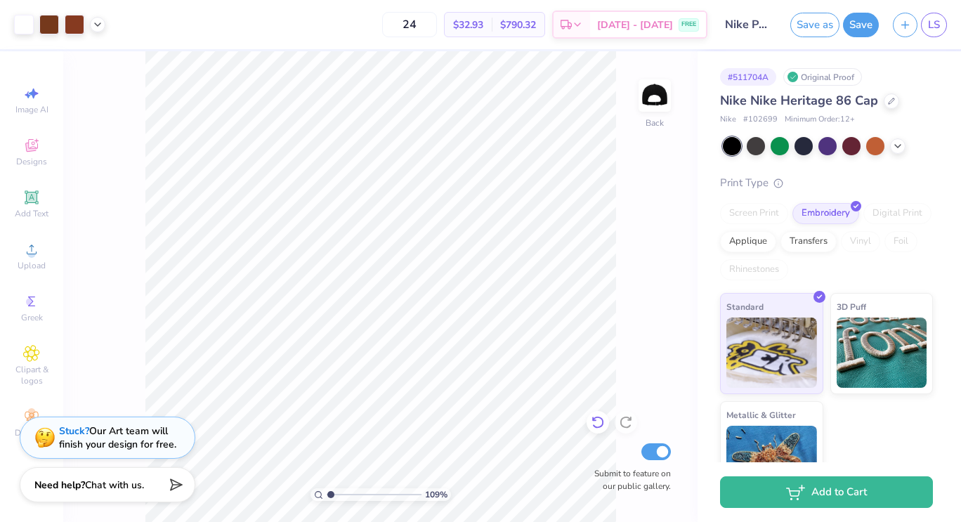
click at [597, 425] on icon at bounding box center [598, 422] width 14 height 14
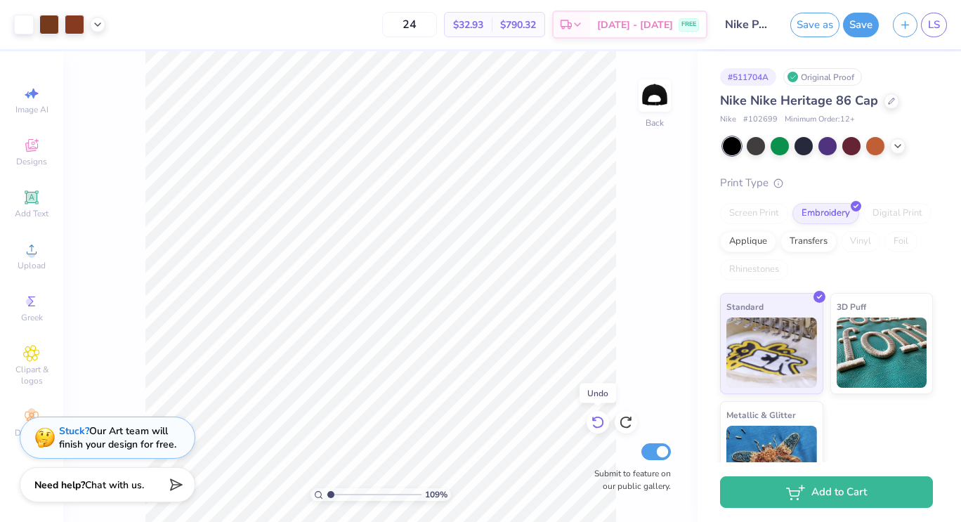
click at [597, 425] on icon at bounding box center [598, 422] width 14 height 14
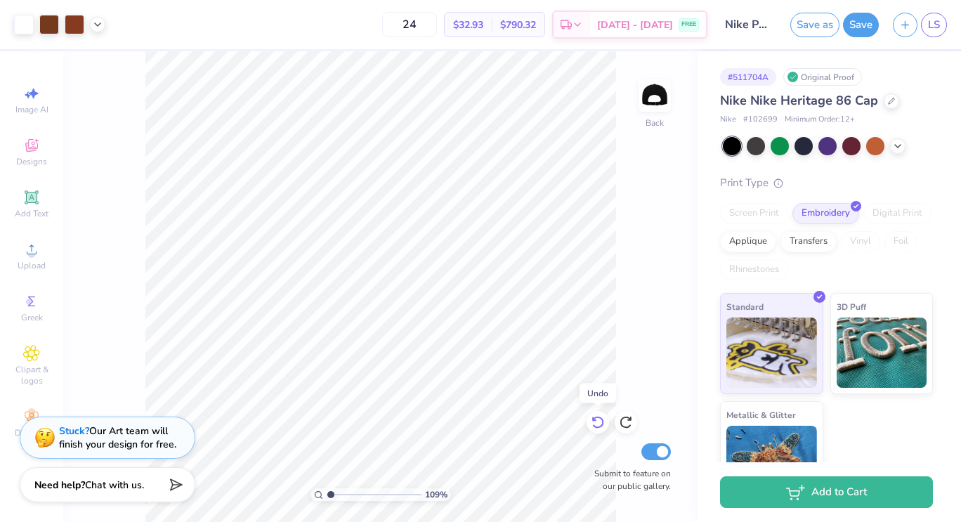
click at [597, 425] on icon at bounding box center [598, 422] width 14 height 14
type input "1.08771883296678"
type input "0.58"
type input "0.61"
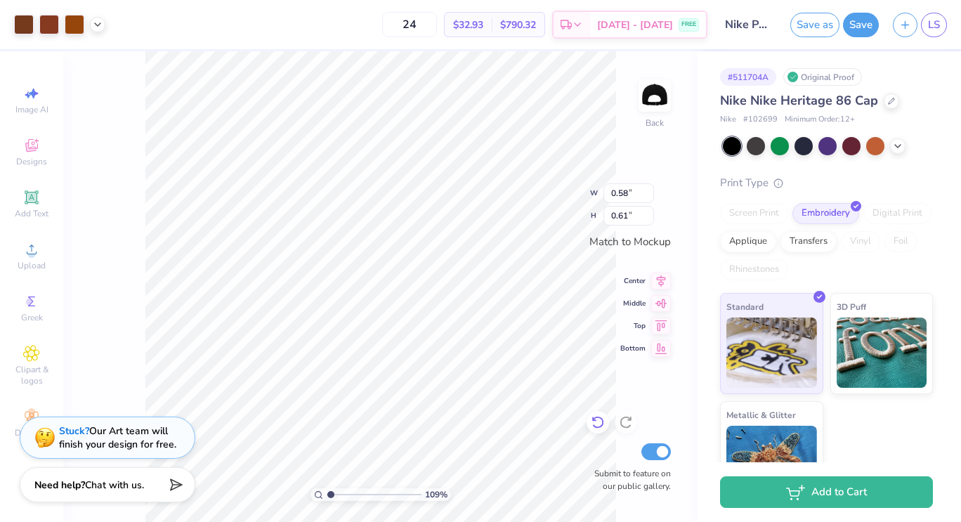
type input "1.08771883296678"
type input "0.47"
type input "0.50"
type input "1.08771883296678"
type input "0.59"
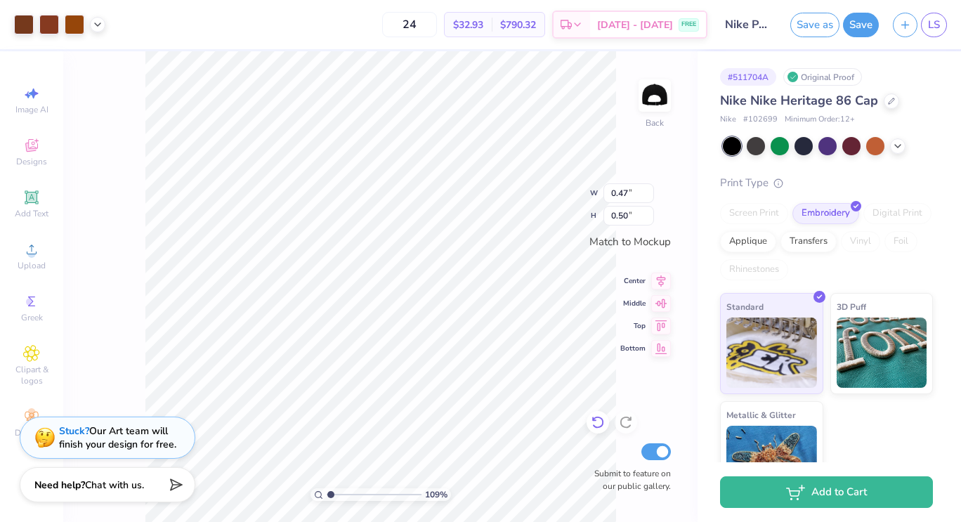
type input "0.63"
type input "1.08771883296678"
type input "0.47"
type input "0.50"
type input "1.08771883296678"
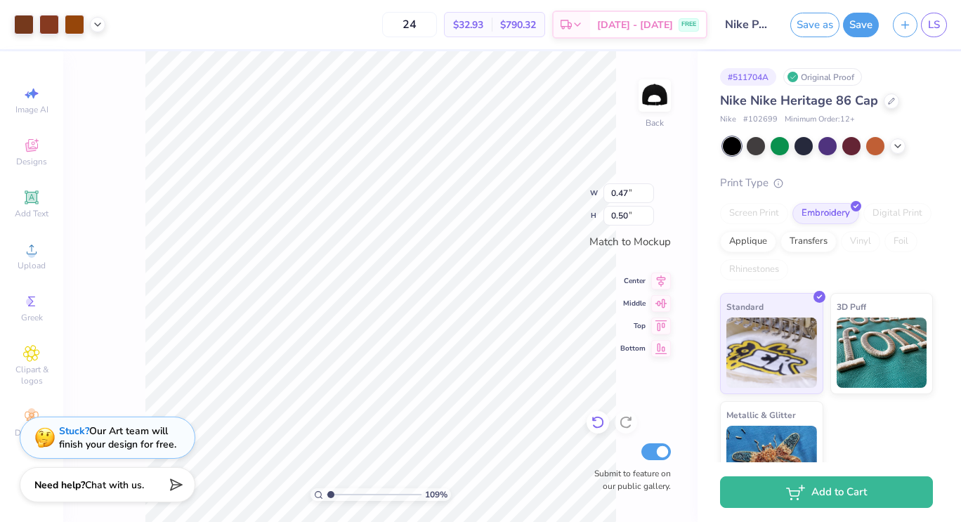
type input "0.49"
type input "0.52"
type input "1.08771883296678"
type input "3.47"
type input "2.13"
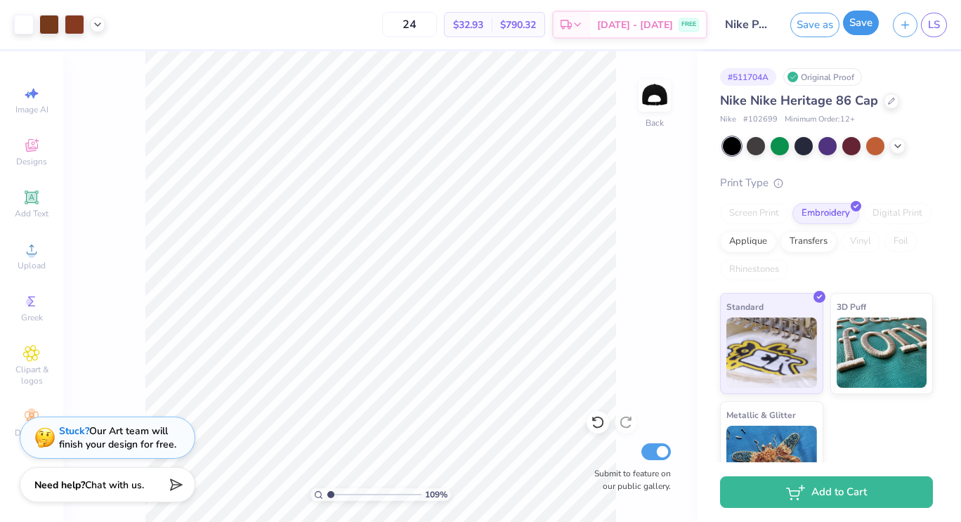
click at [861, 26] on button "Save" at bounding box center [861, 23] width 36 height 25
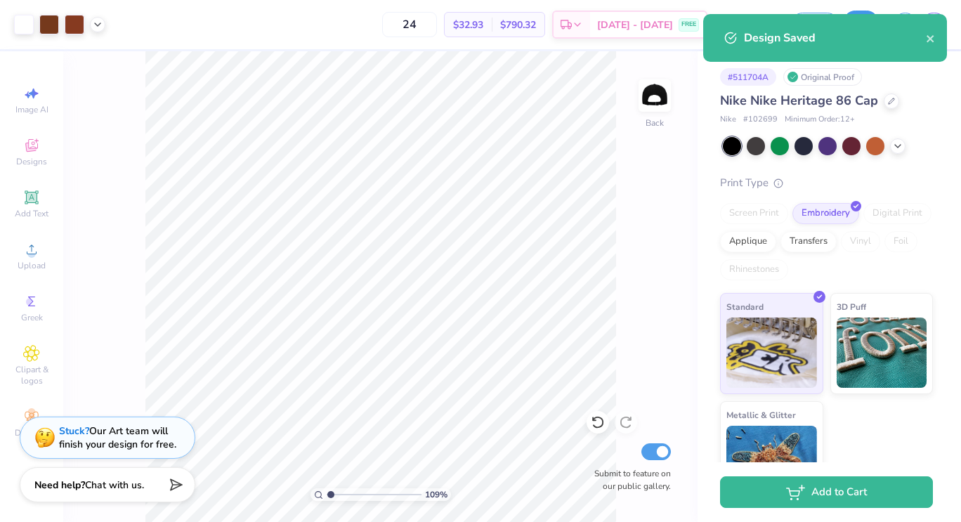
type input "1.08771883296678"
